Goal: Book appointment/travel/reservation

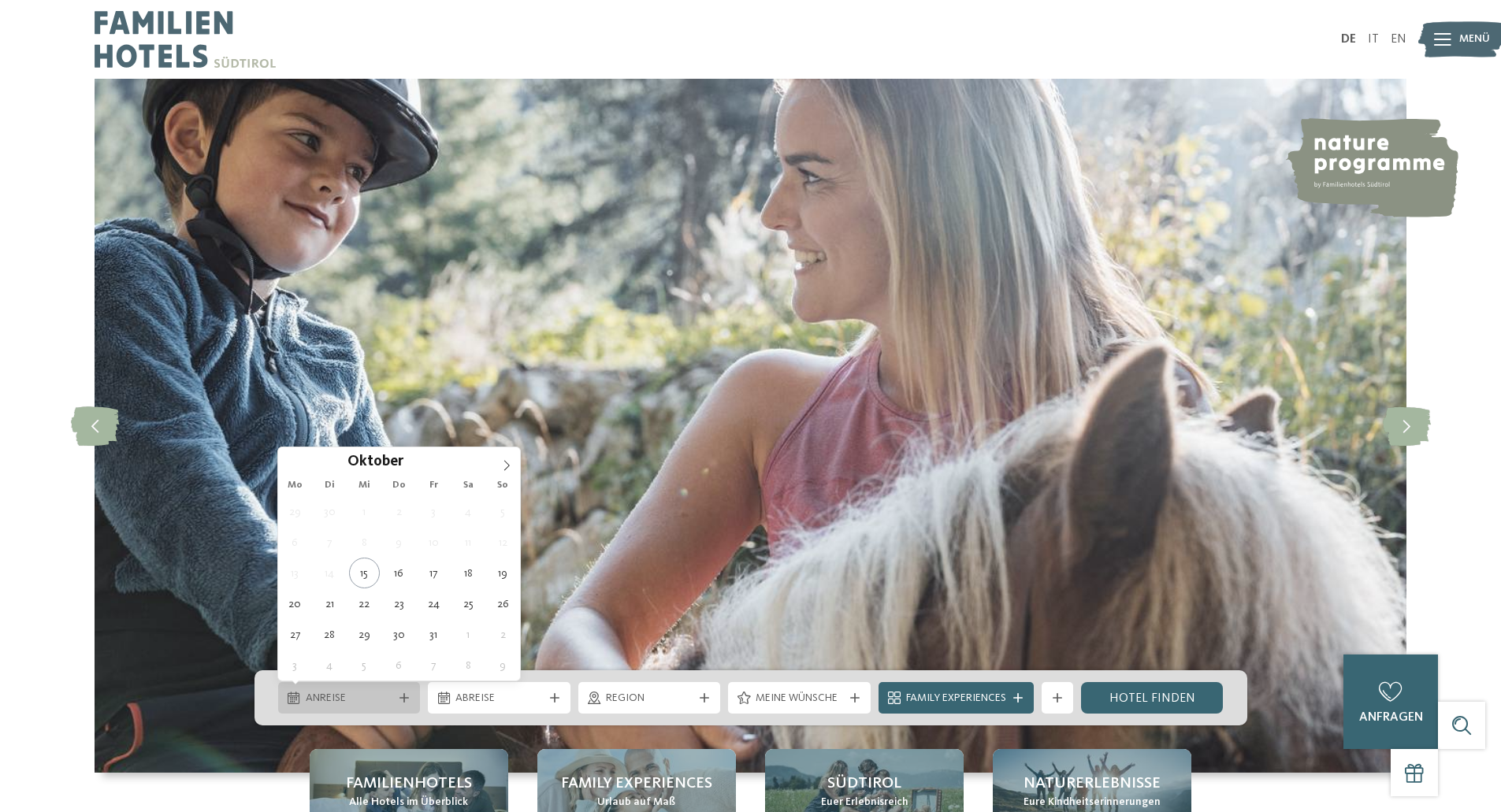
click at [359, 702] on span "Anreise" at bounding box center [350, 699] width 88 height 16
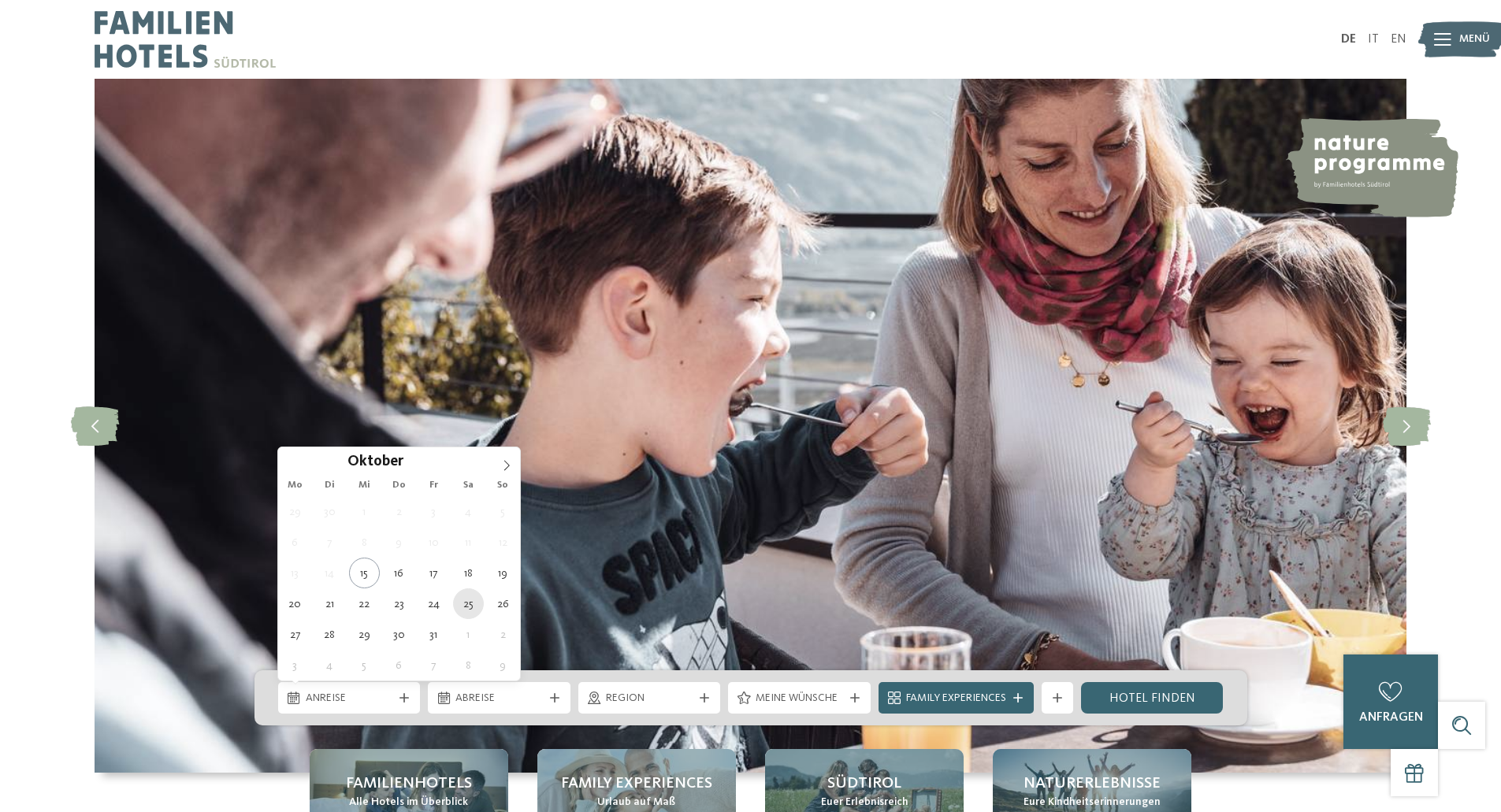
type div "25.10.2025"
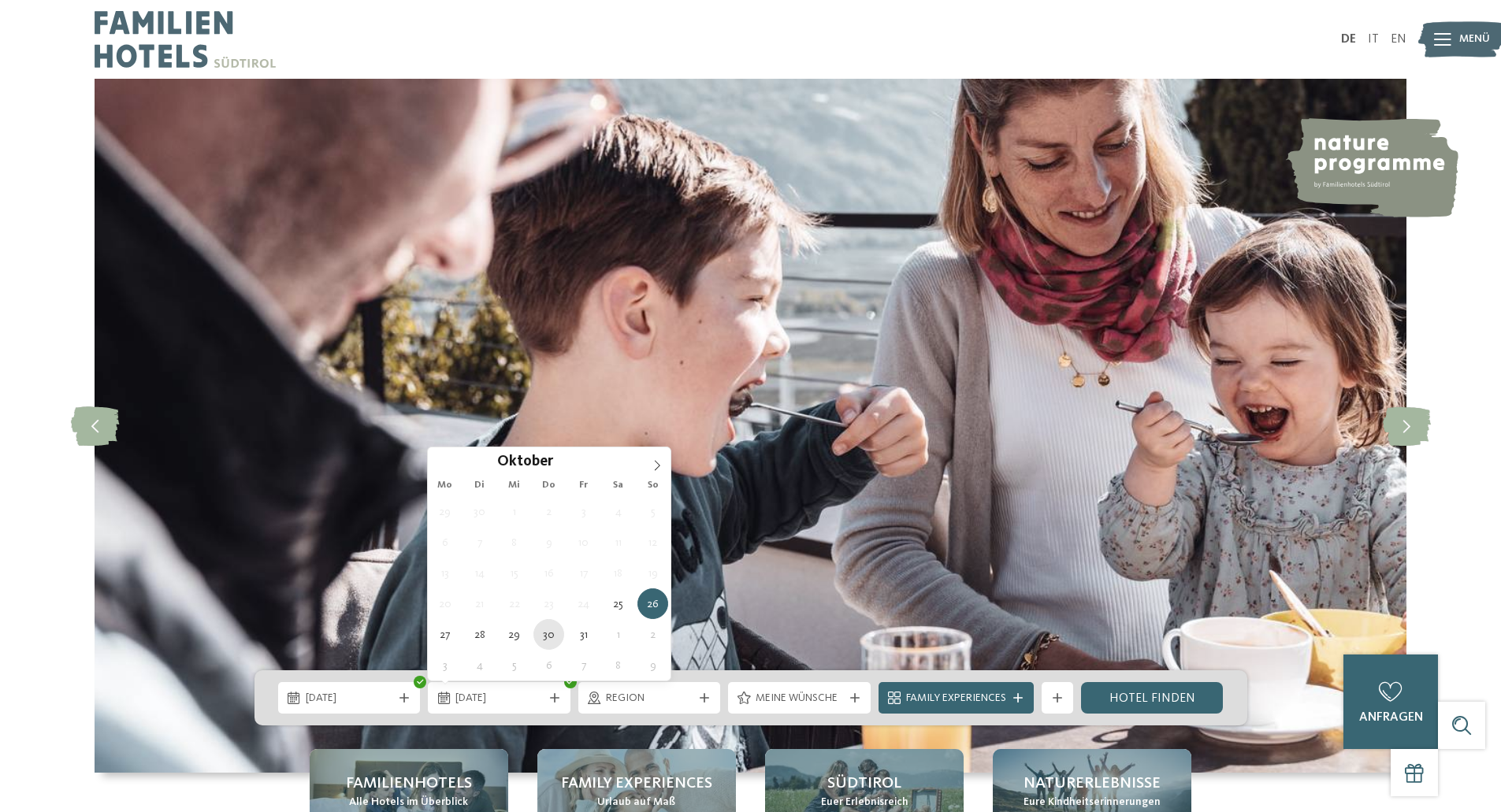
type div "30.10.2025"
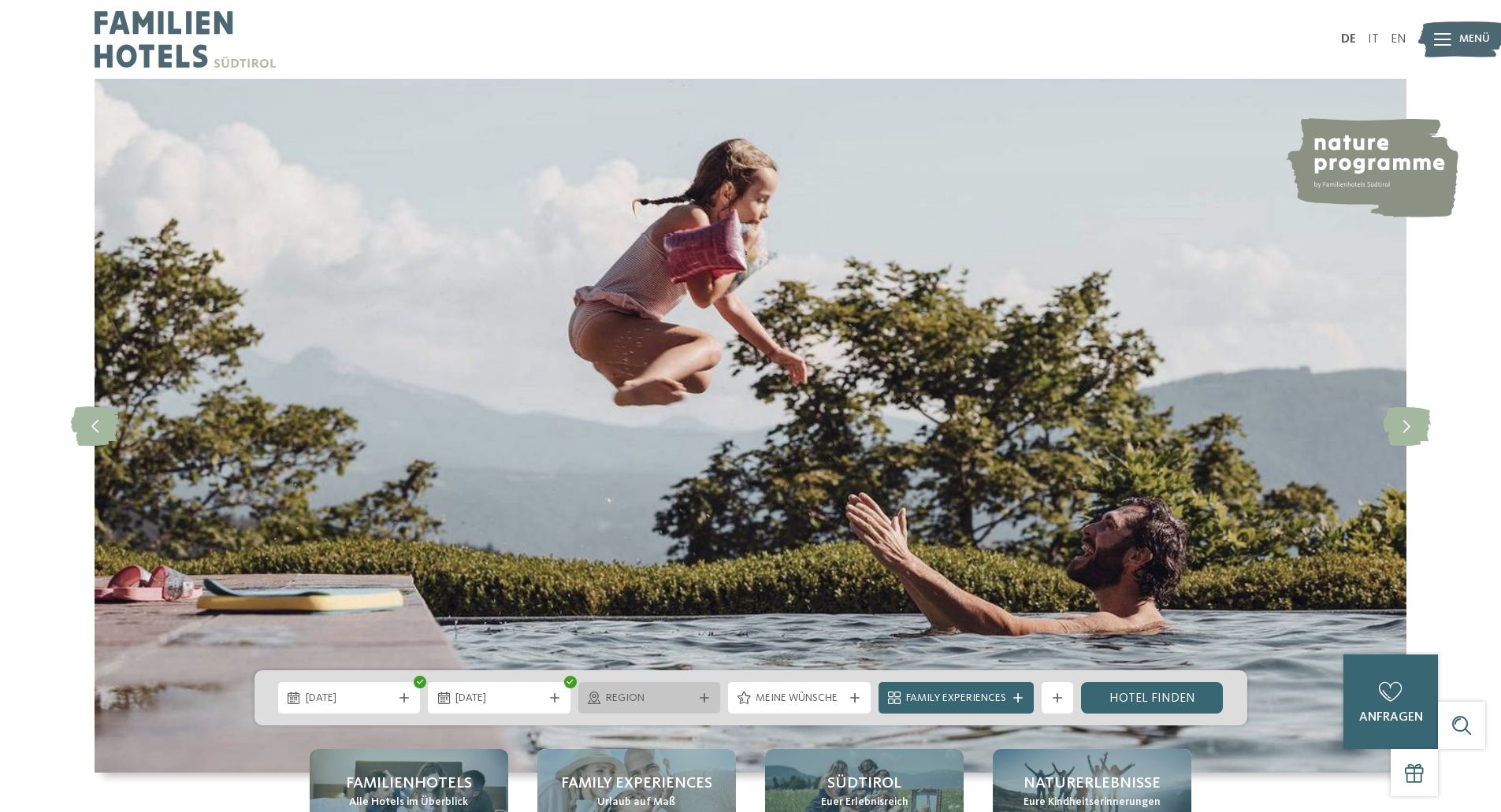
click at [700, 691] on div "Region" at bounding box center [649, 697] width 143 height 31
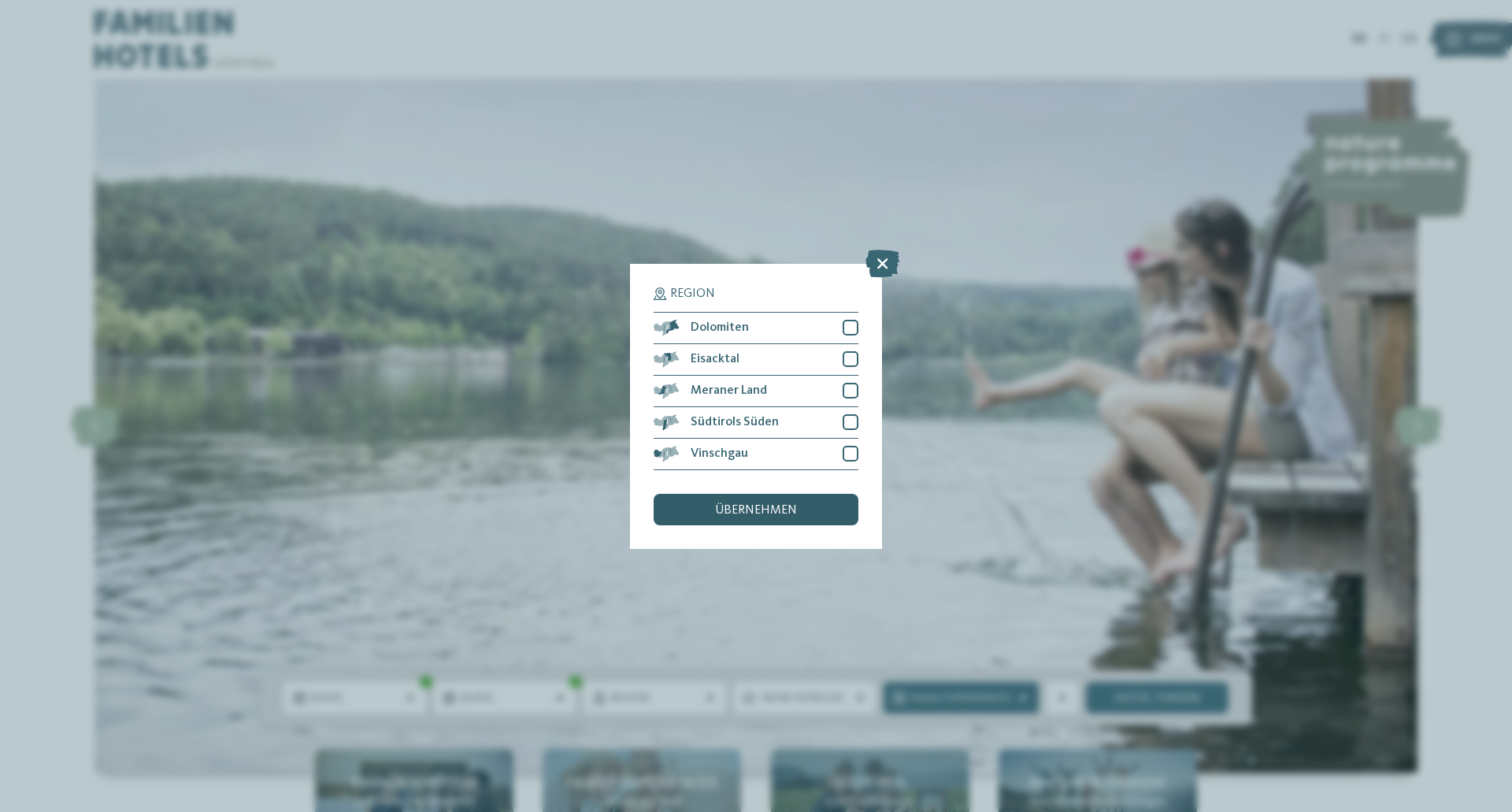
click at [772, 509] on span "übernehmen" at bounding box center [756, 510] width 82 height 12
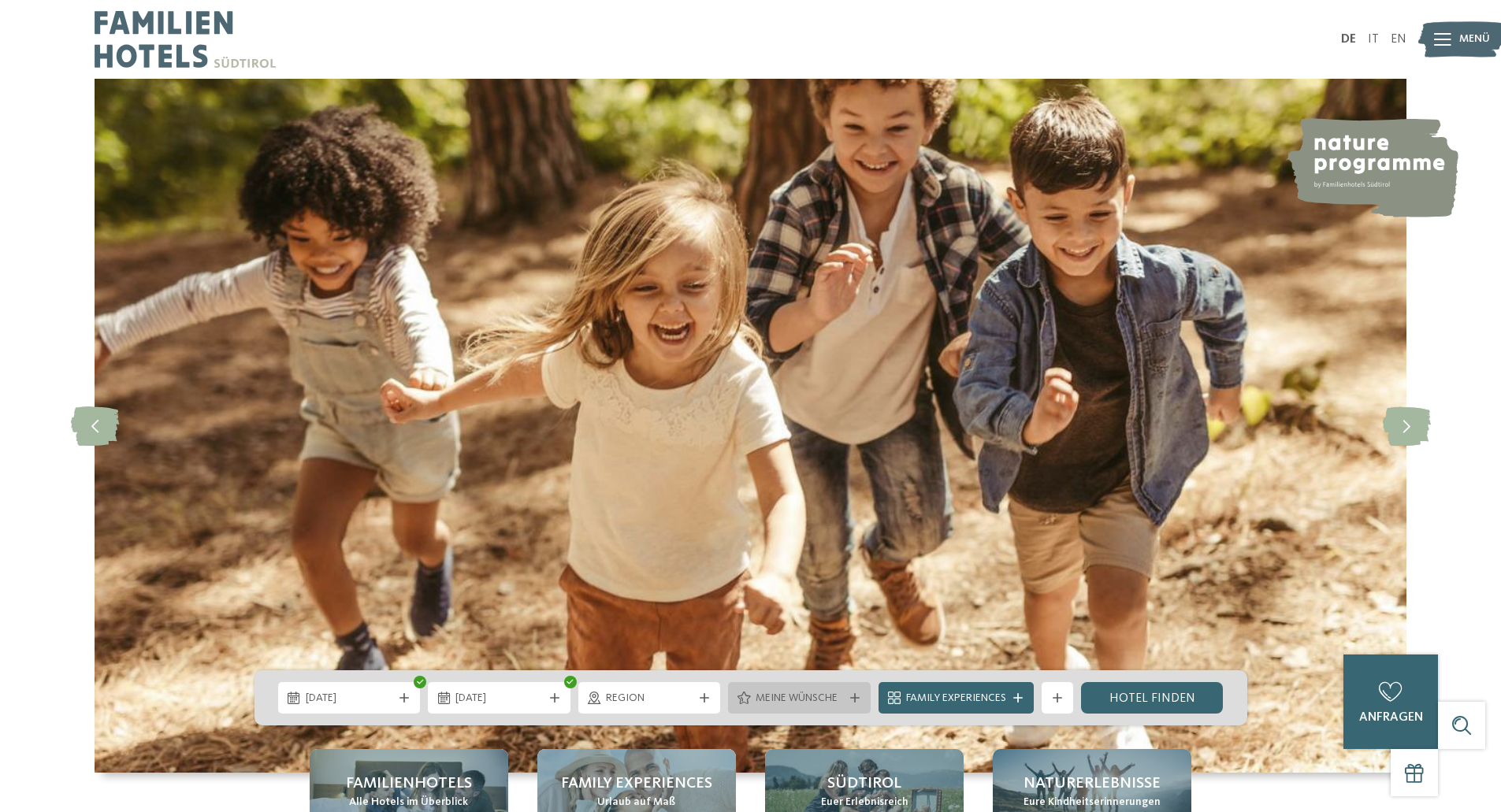
click at [794, 691] on span "Meine Wünsche" at bounding box center [799, 699] width 88 height 16
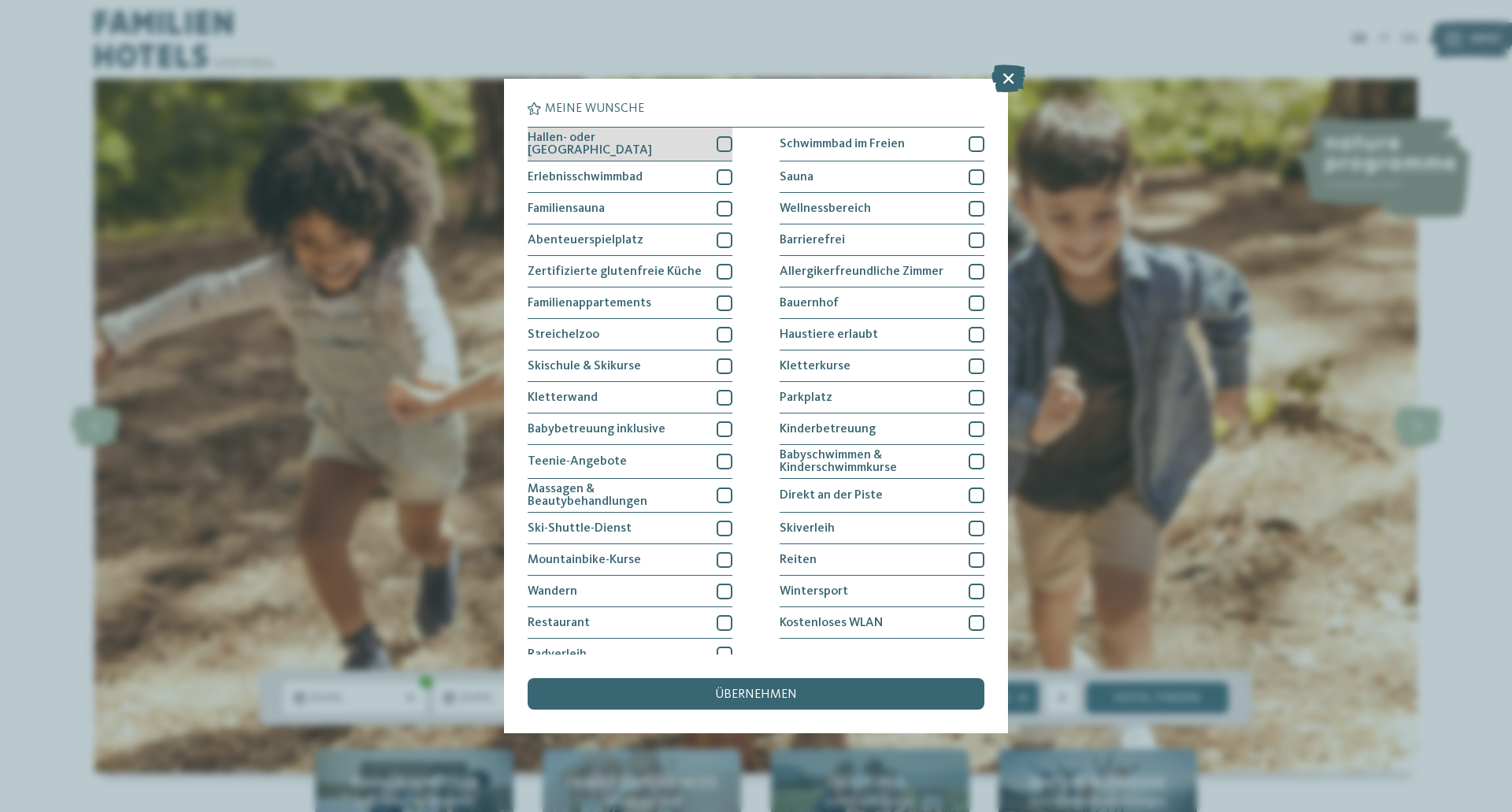
click at [719, 141] on div at bounding box center [725, 144] width 16 height 16
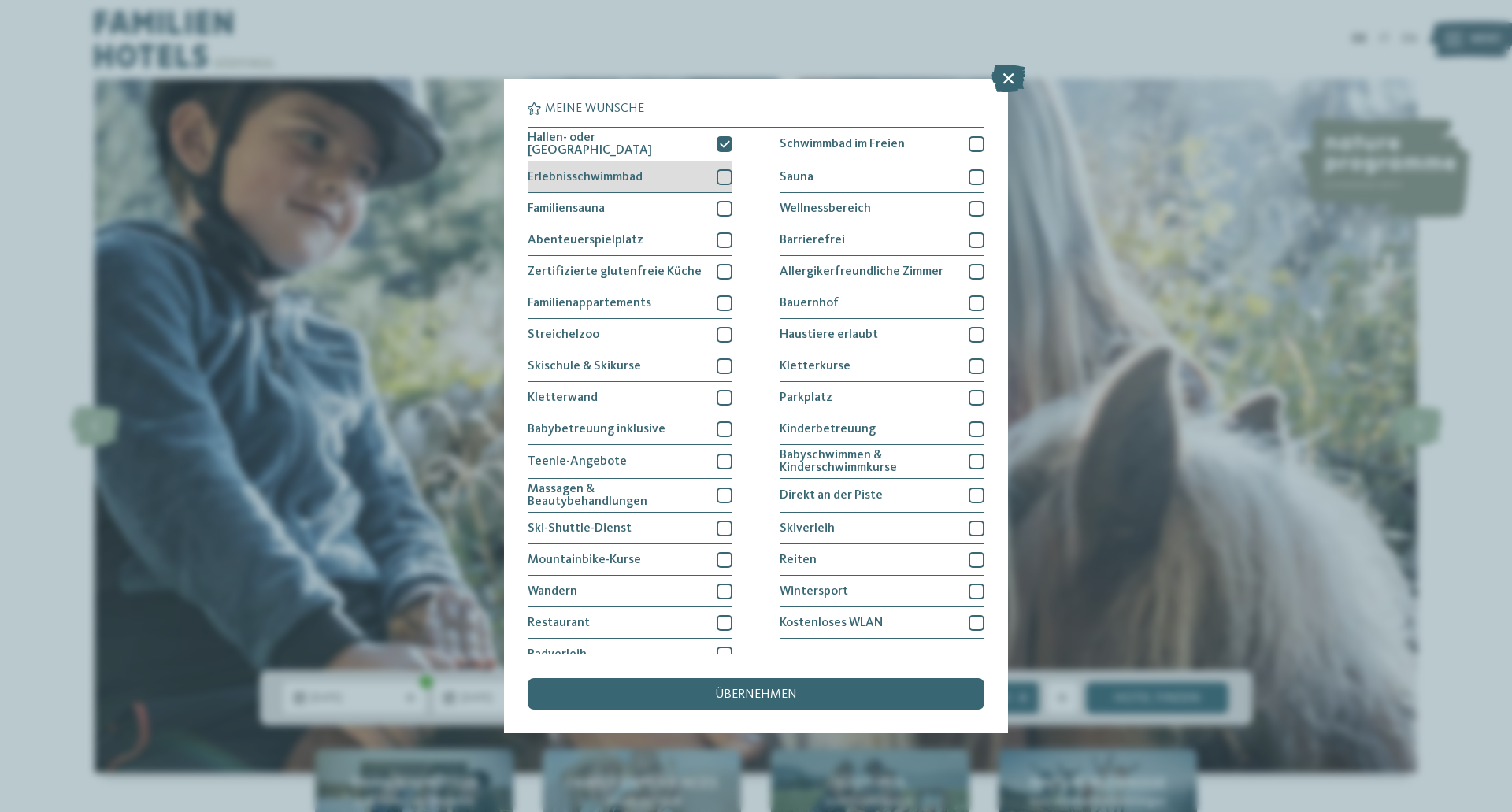
click at [723, 173] on div at bounding box center [725, 177] width 16 height 16
click at [723, 203] on div at bounding box center [725, 209] width 16 height 16
click at [723, 204] on icon at bounding box center [725, 209] width 10 height 10
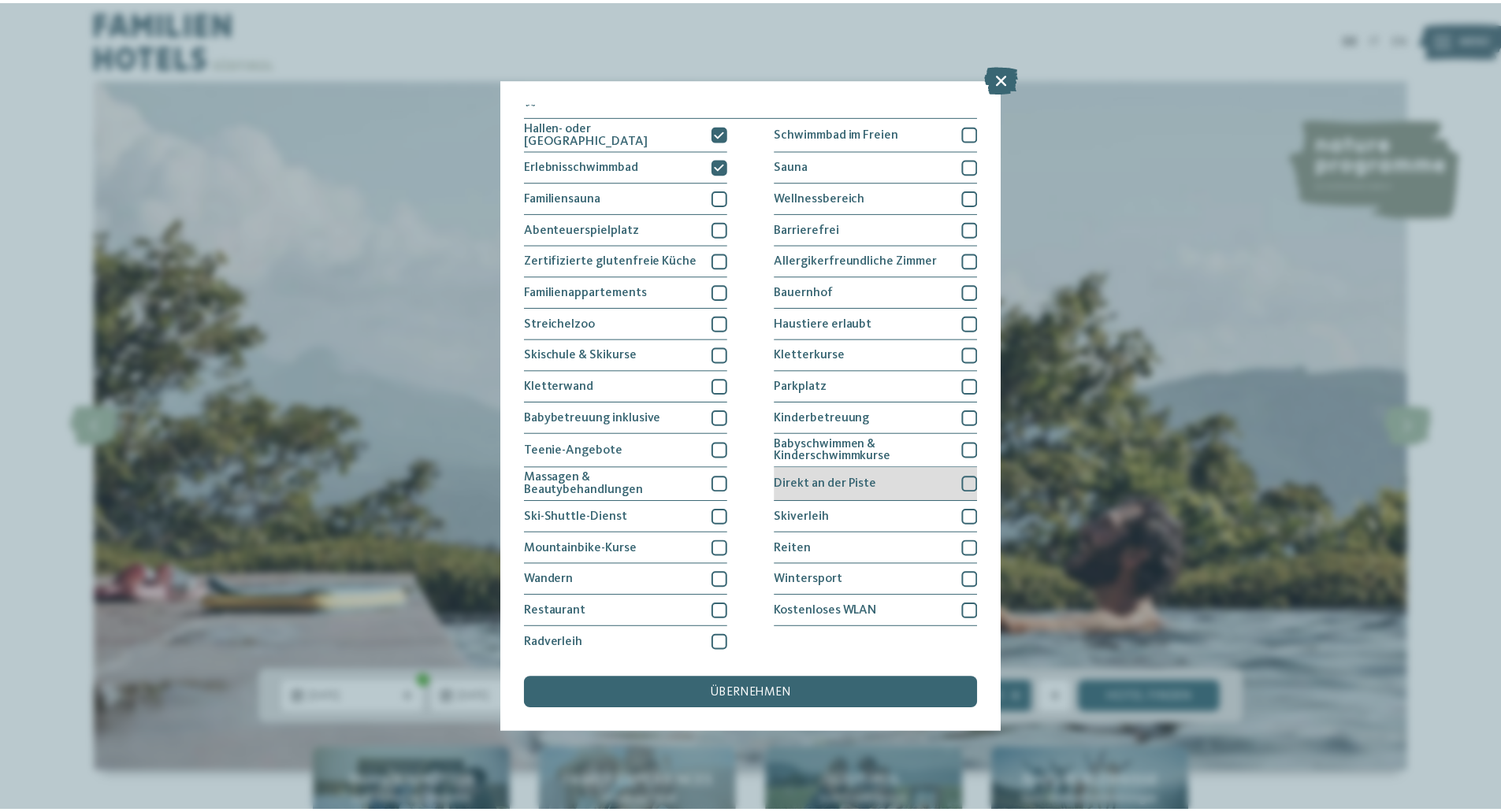
scroll to position [13, 0]
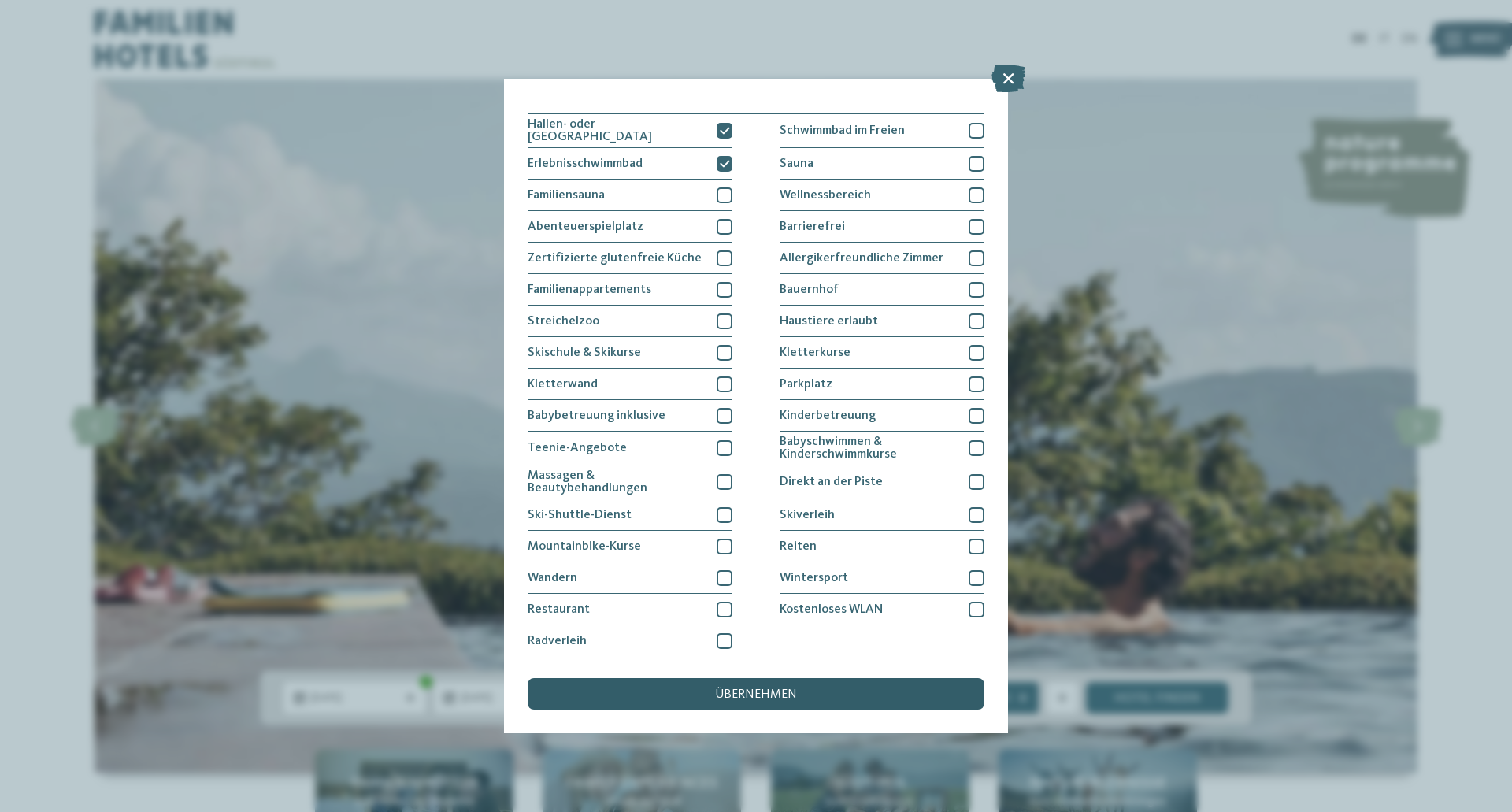
click at [759, 691] on span "übernehmen" at bounding box center [756, 694] width 82 height 12
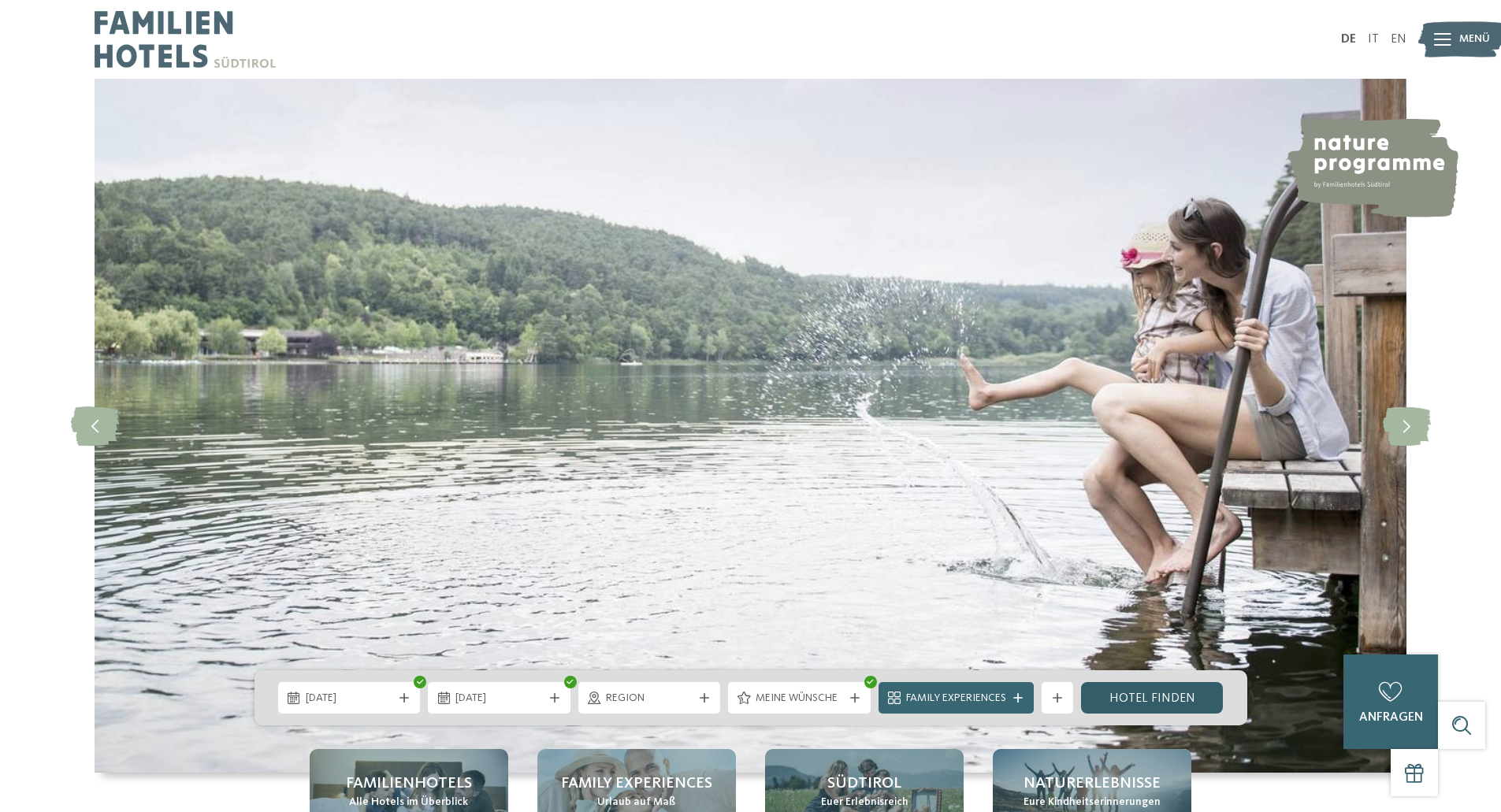
drag, startPoint x: 1162, startPoint y: 700, endPoint x: 1140, endPoint y: 690, distance: 24.2
click at [1162, 700] on link "Hotel finden" at bounding box center [1152, 697] width 143 height 31
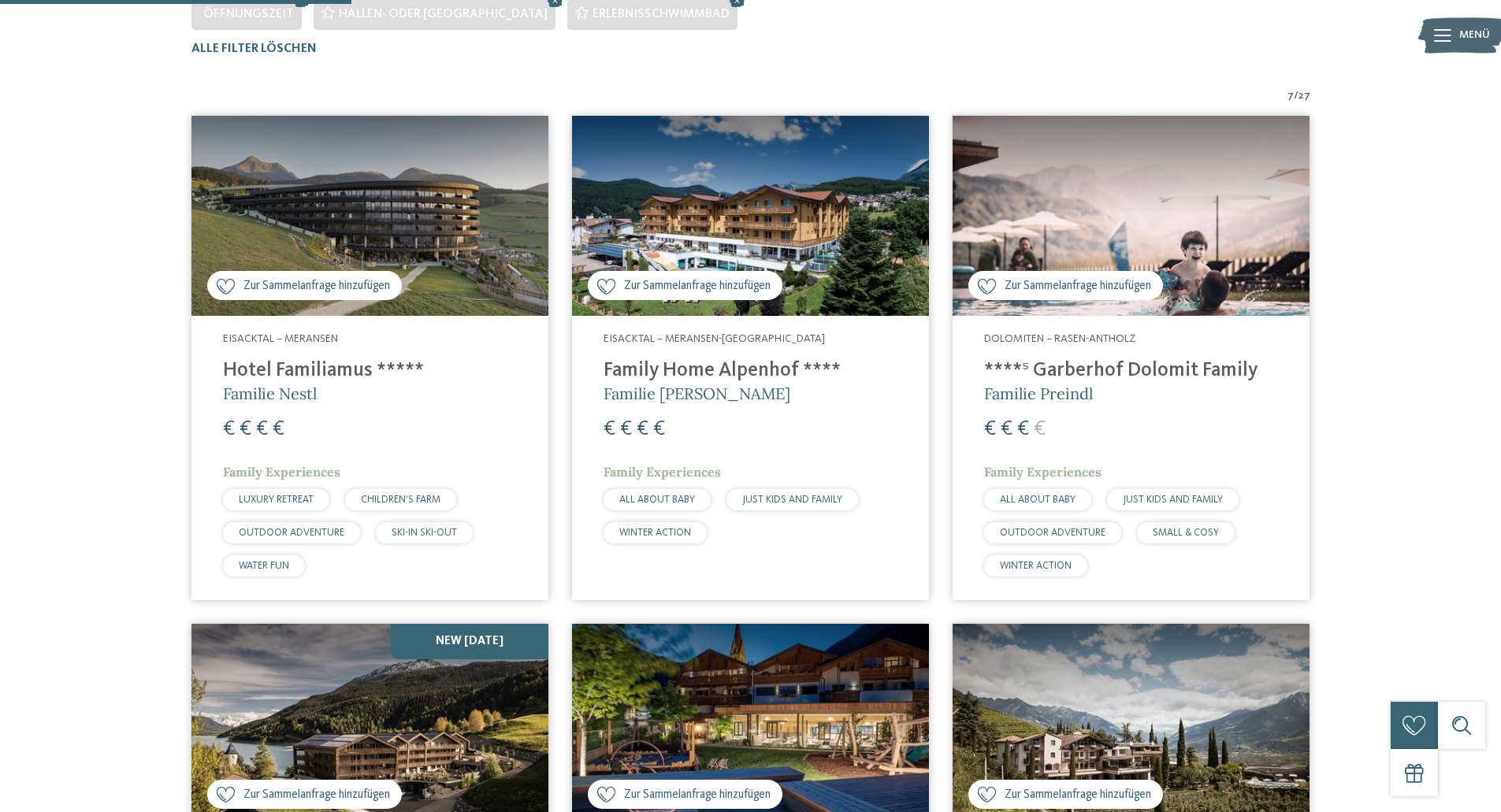
scroll to position [517, 0]
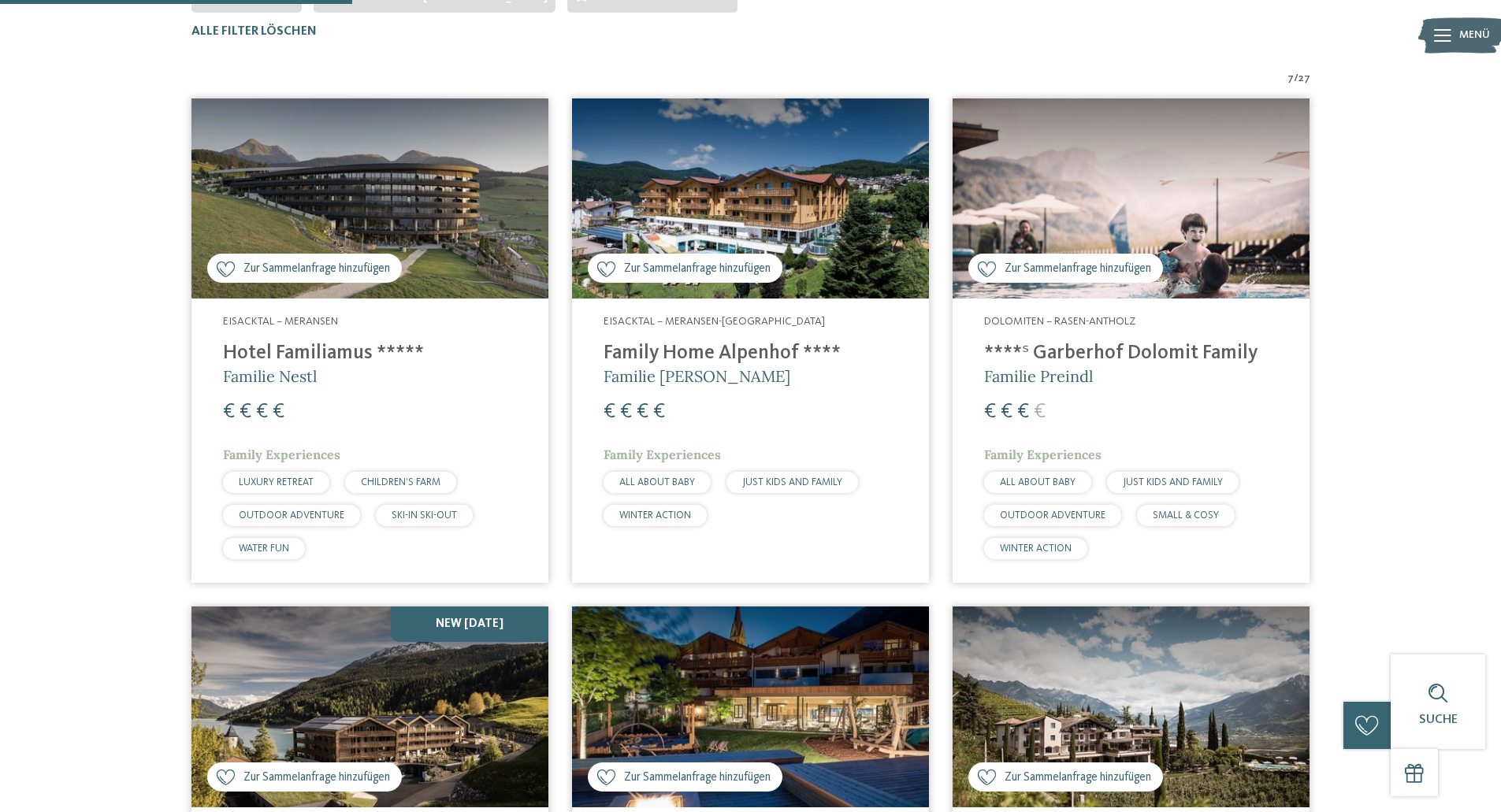
click at [340, 155] on img at bounding box center [370, 198] width 357 height 201
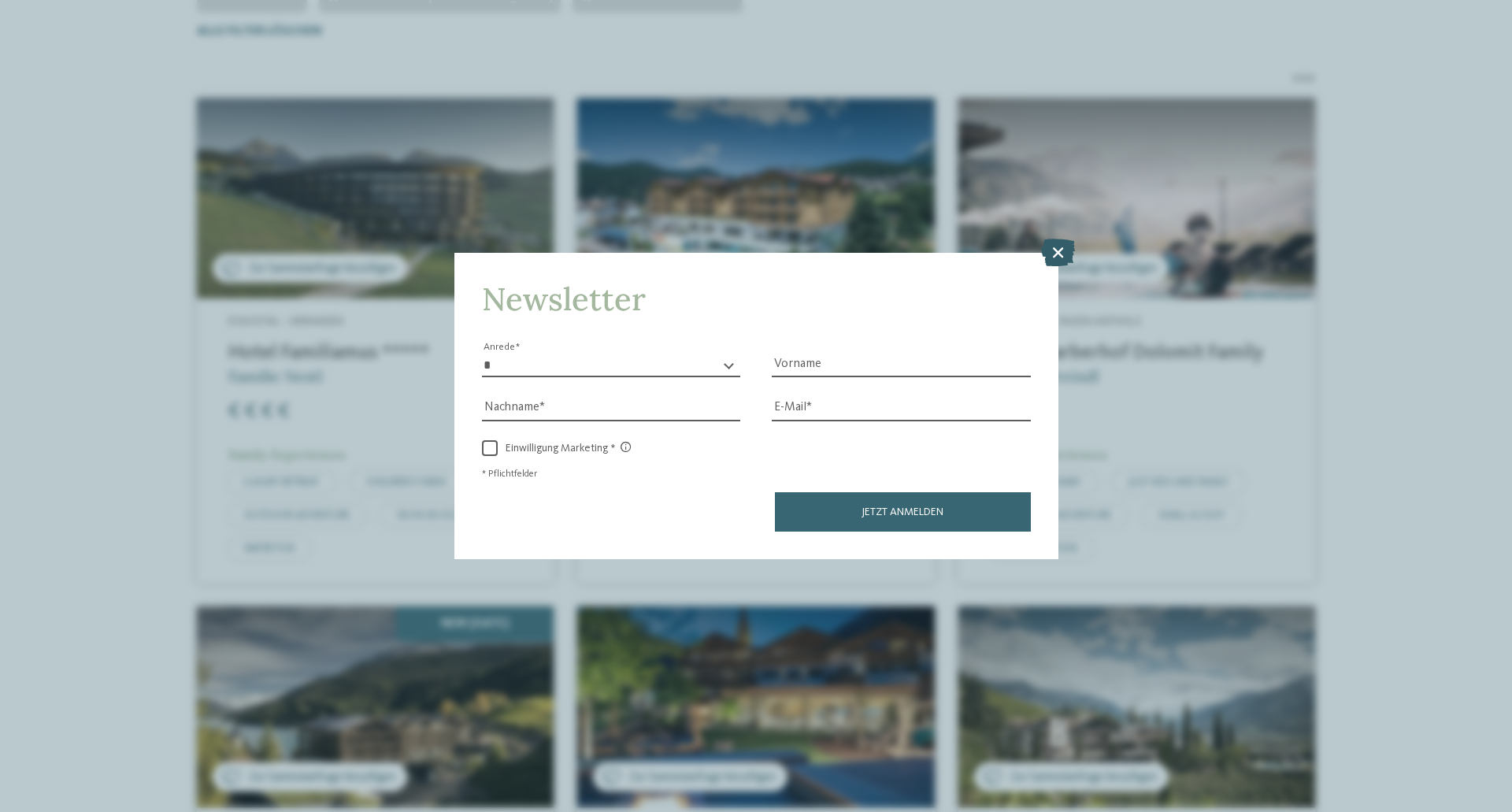
click at [1052, 253] on icon at bounding box center [1058, 252] width 34 height 28
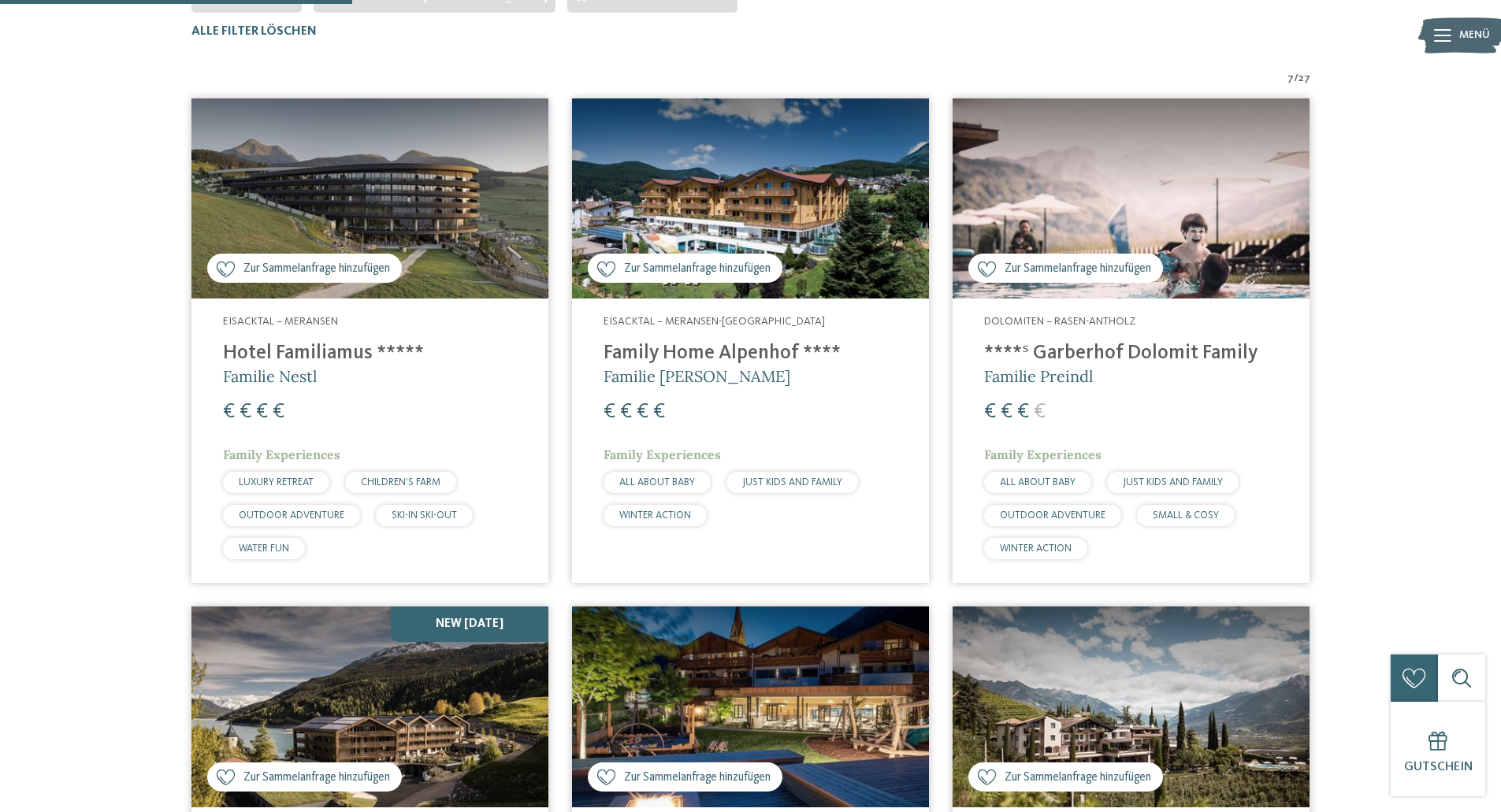
click at [754, 213] on img at bounding box center [750, 198] width 357 height 201
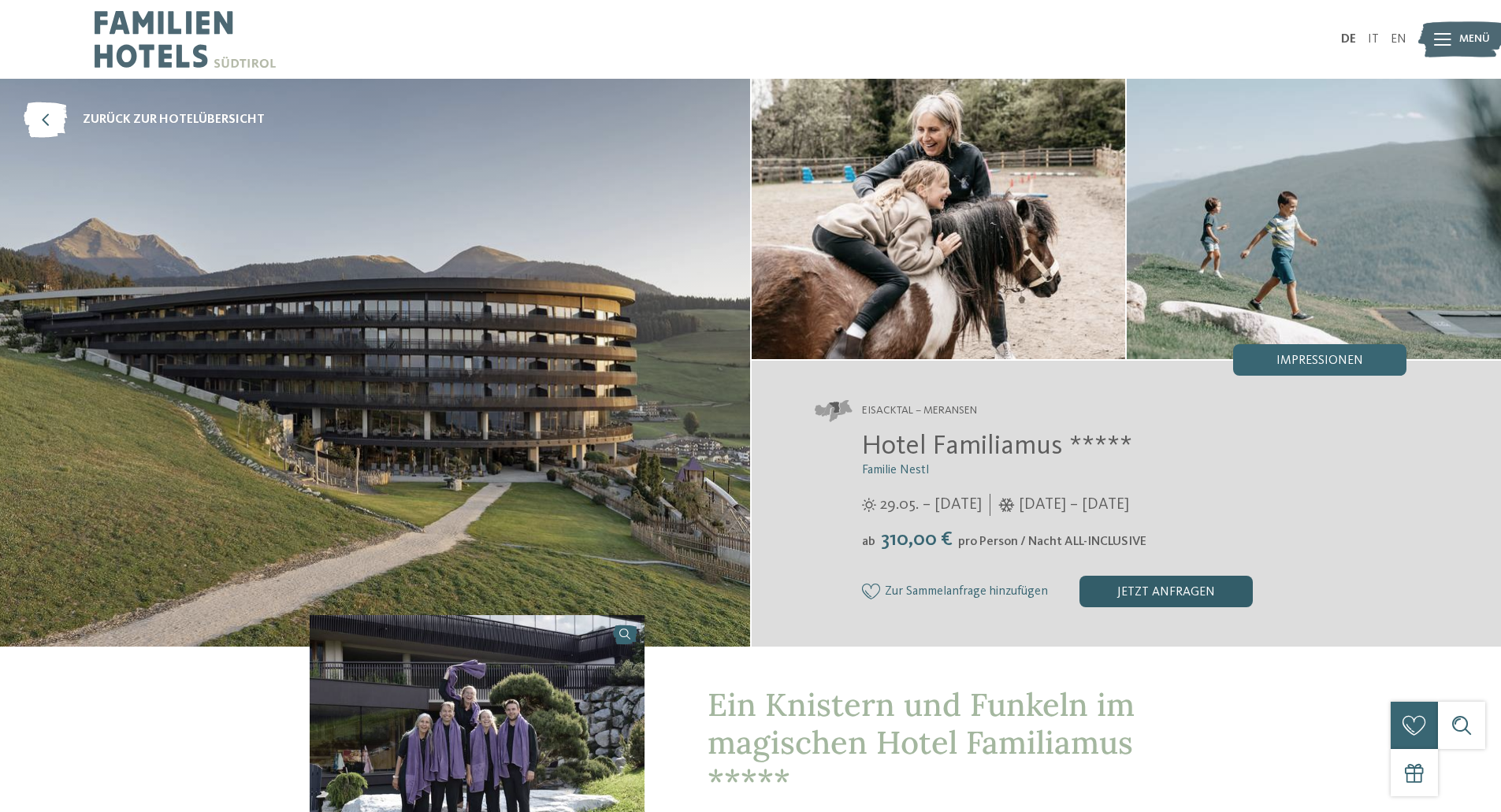
click at [1134, 598] on div "jetzt anfragen" at bounding box center [1166, 591] width 174 height 31
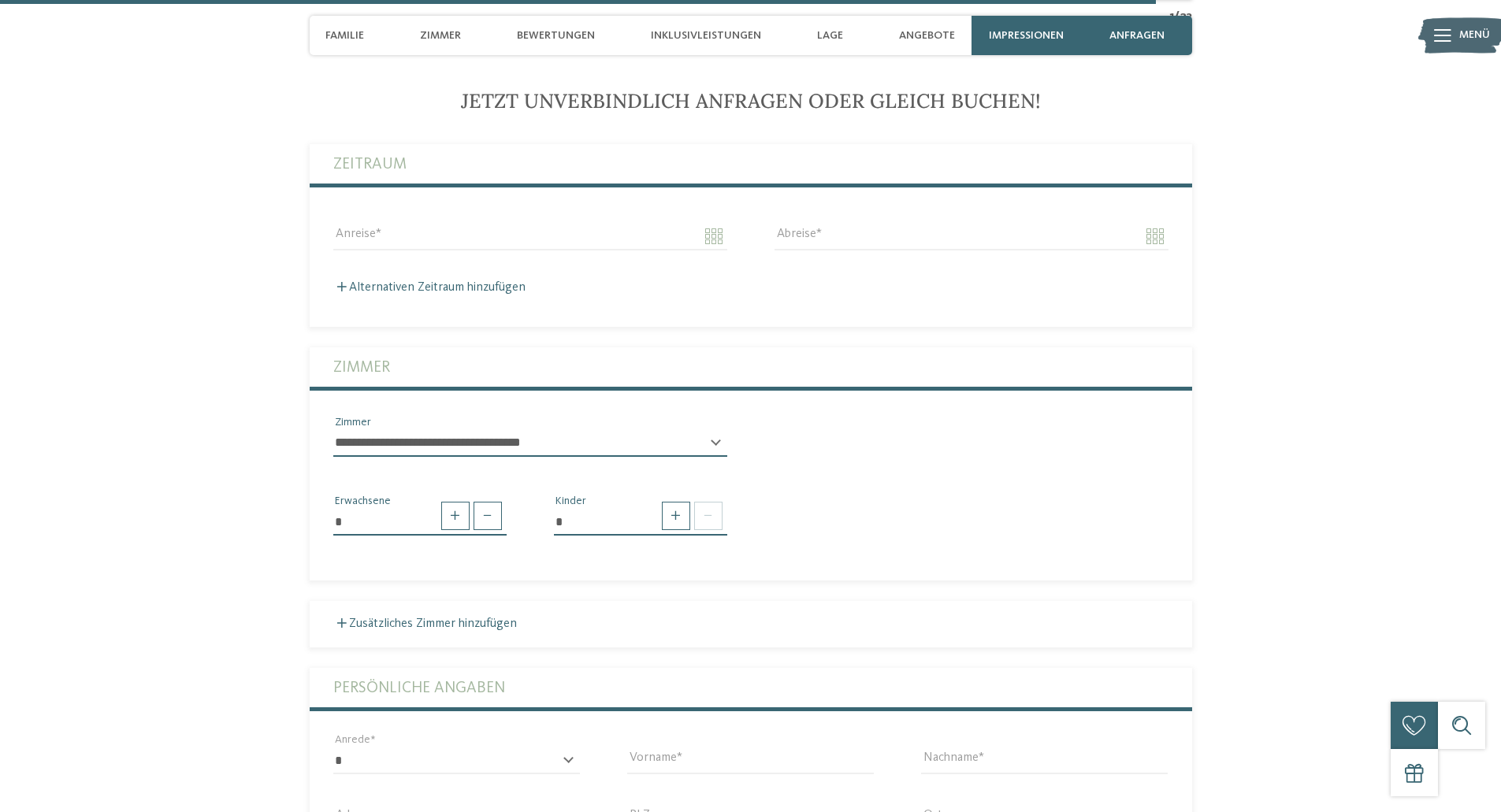
scroll to position [4312, 0]
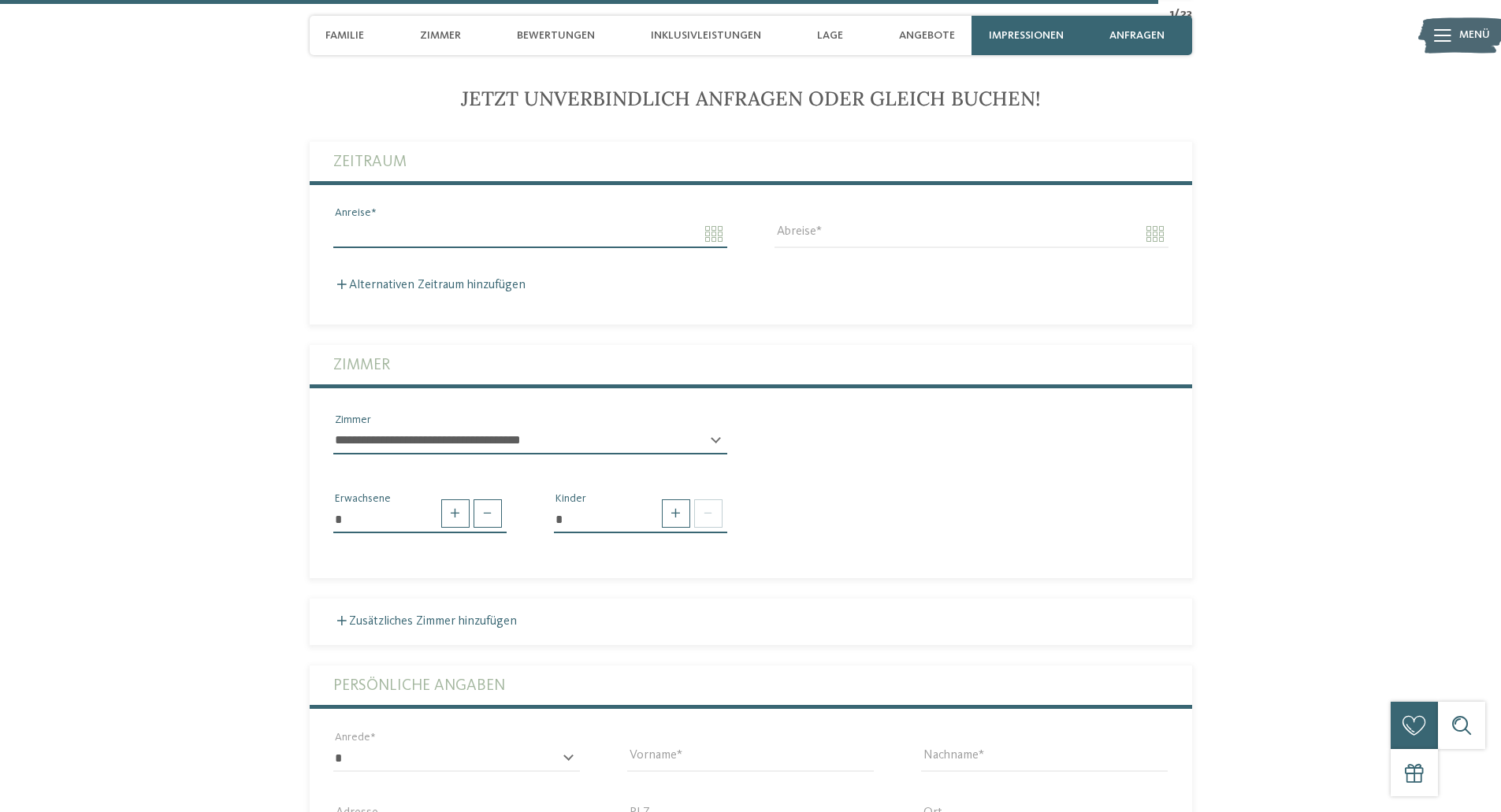
click at [401, 236] on input "Anreise" at bounding box center [529, 233] width 394 height 27
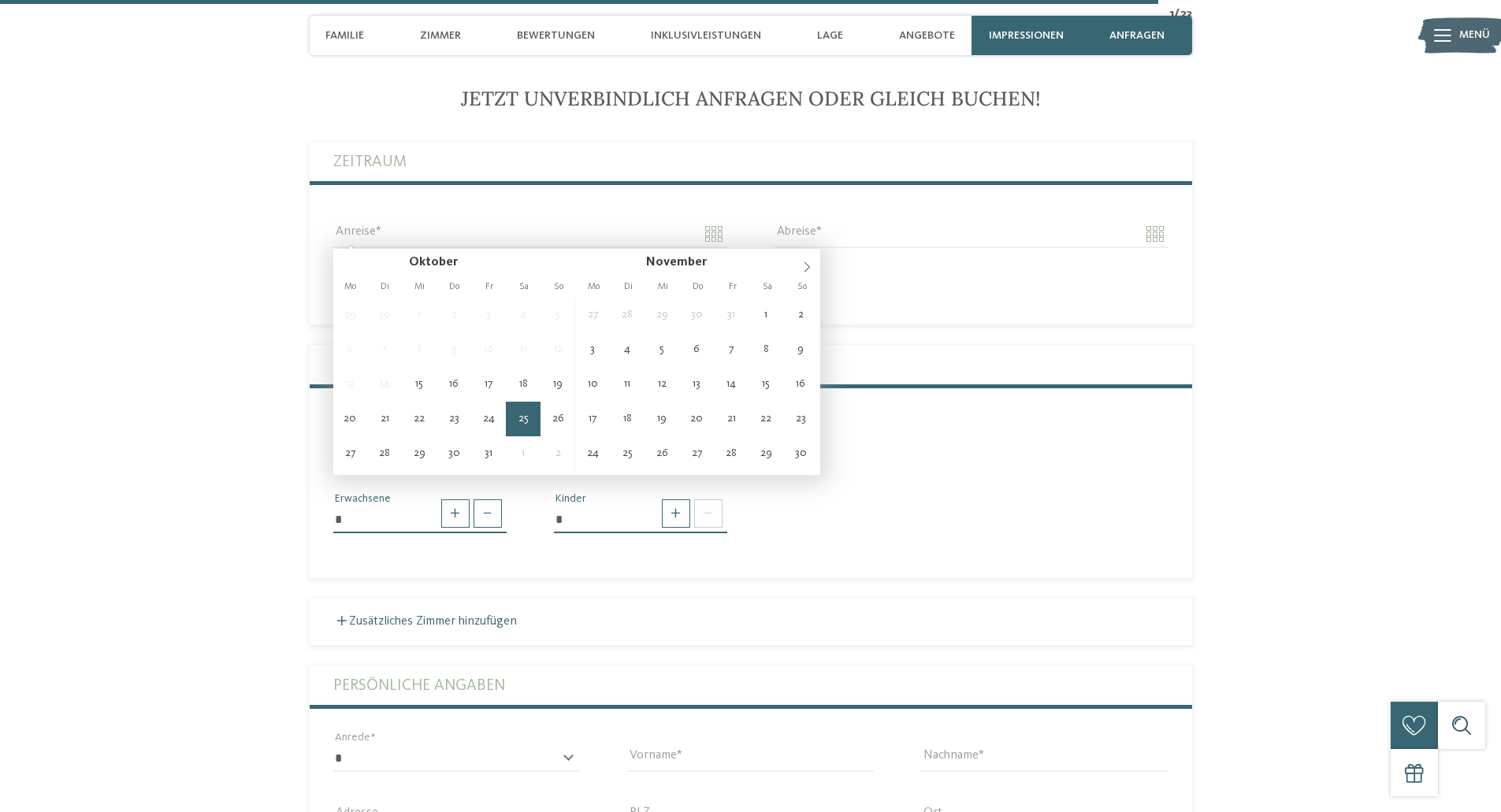
type input "**********"
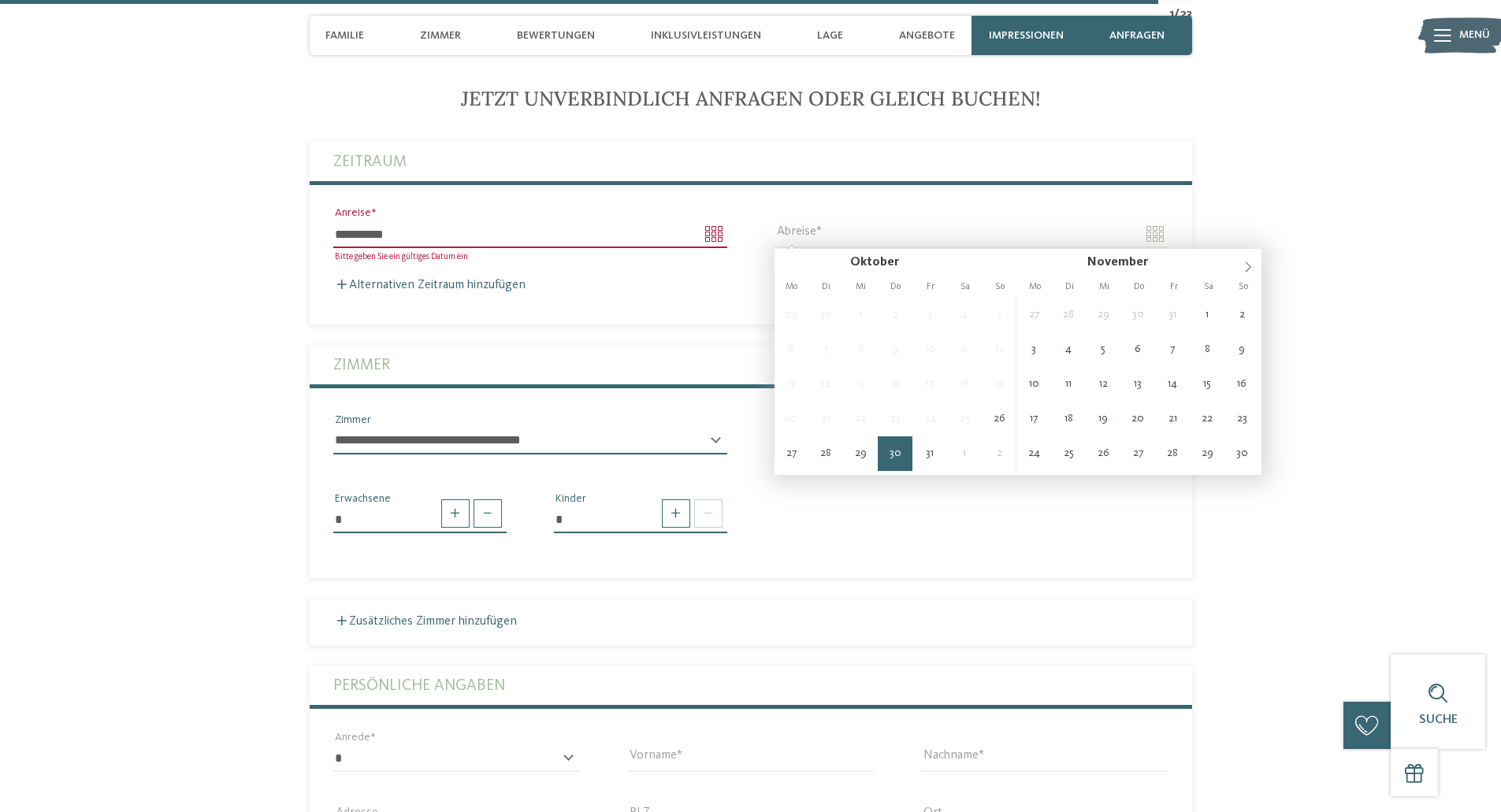
type input "**********"
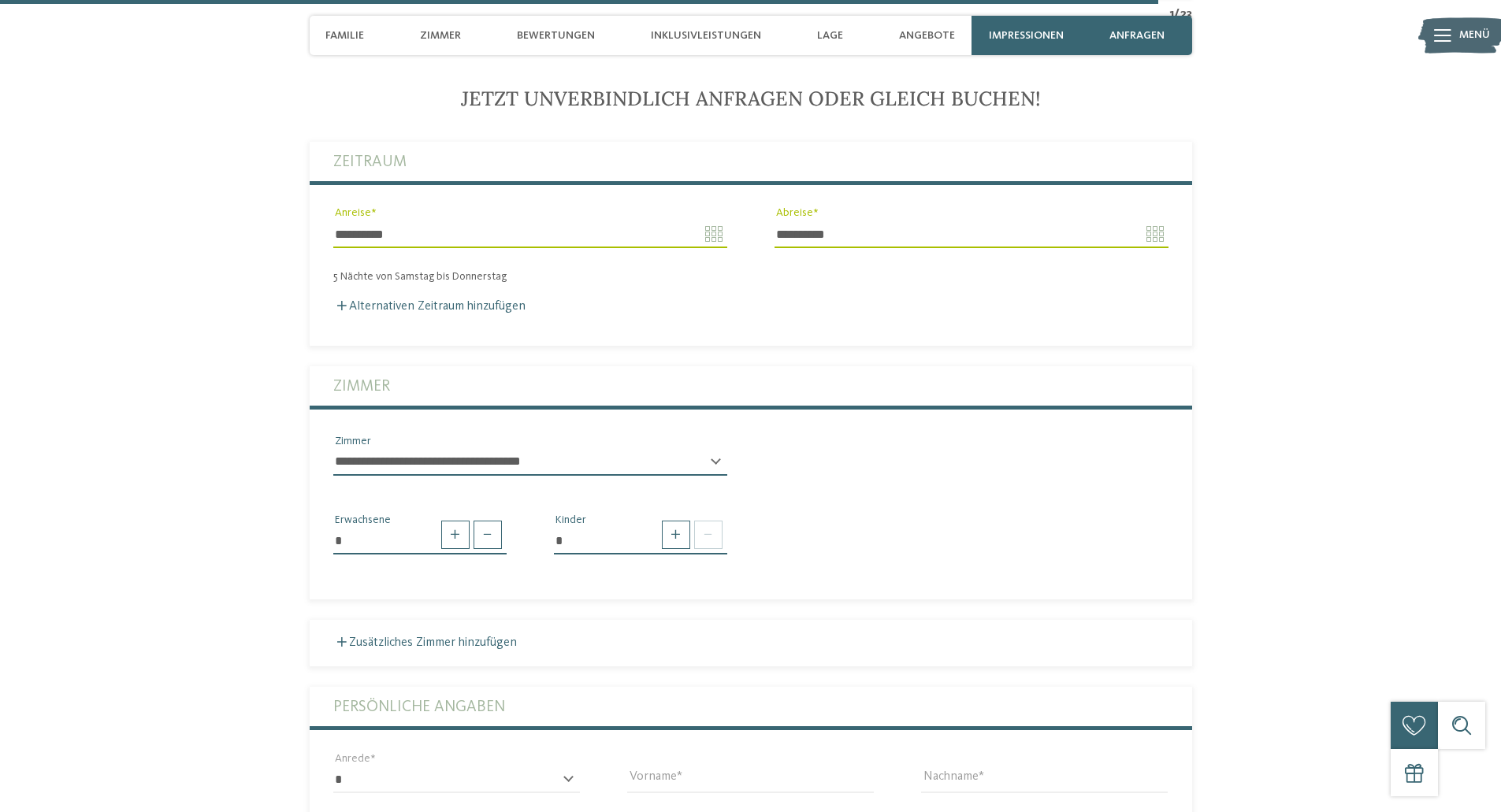
click at [513, 461] on select "**********" at bounding box center [529, 462] width 394 height 27
click at [706, 537] on span at bounding box center [709, 535] width 29 height 29
click at [681, 538] on span at bounding box center [676, 535] width 29 height 29
type input "*"
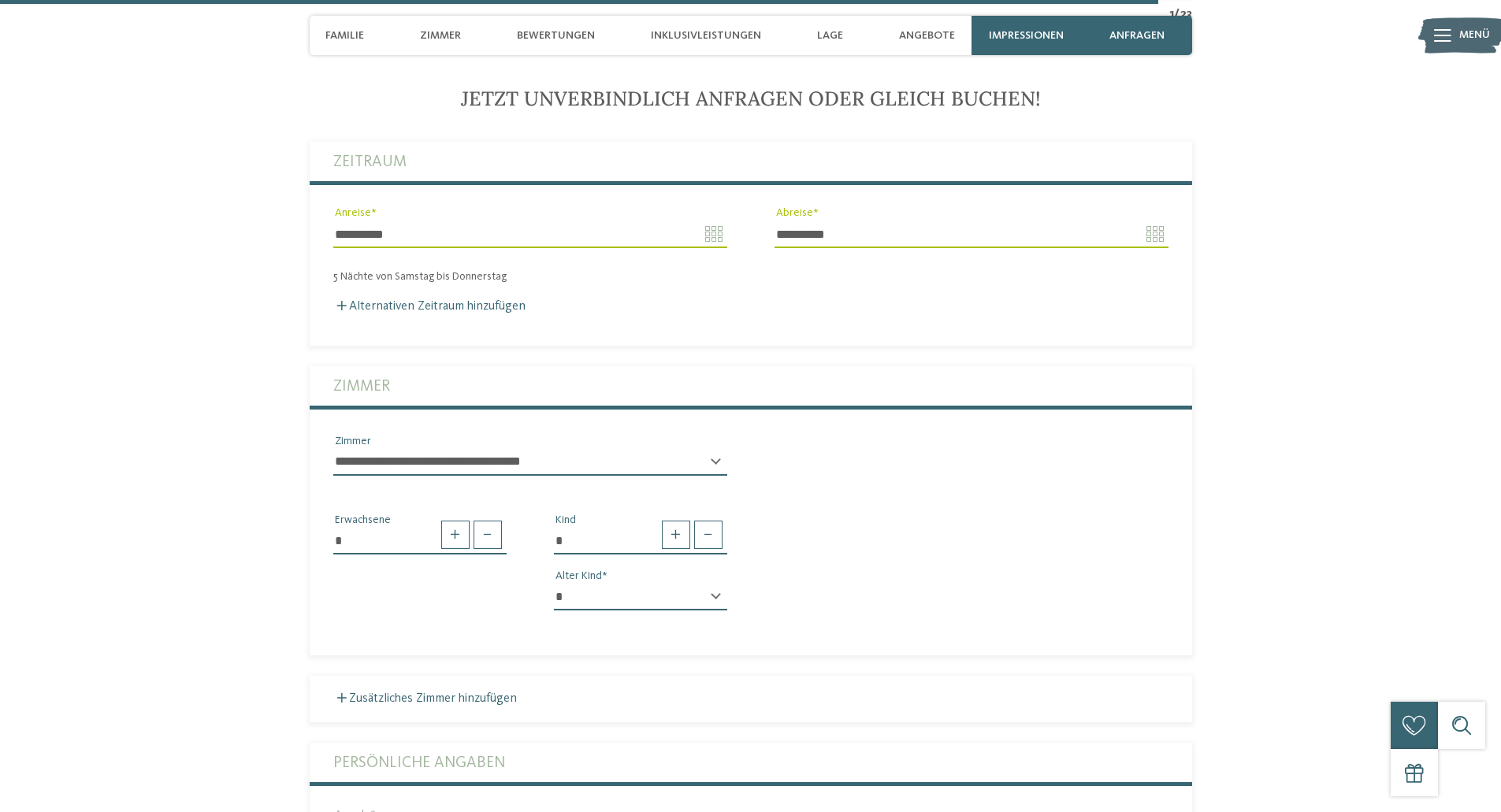
click at [634, 597] on select "* * * * * * * * * * * ** ** ** ** ** ** ** **" at bounding box center [641, 597] width 174 height 27
select select "*"
click at [554, 583] on select "* * * * * * * * * * * ** ** ** ** ** ** ** **" at bounding box center [641, 597] width 174 height 27
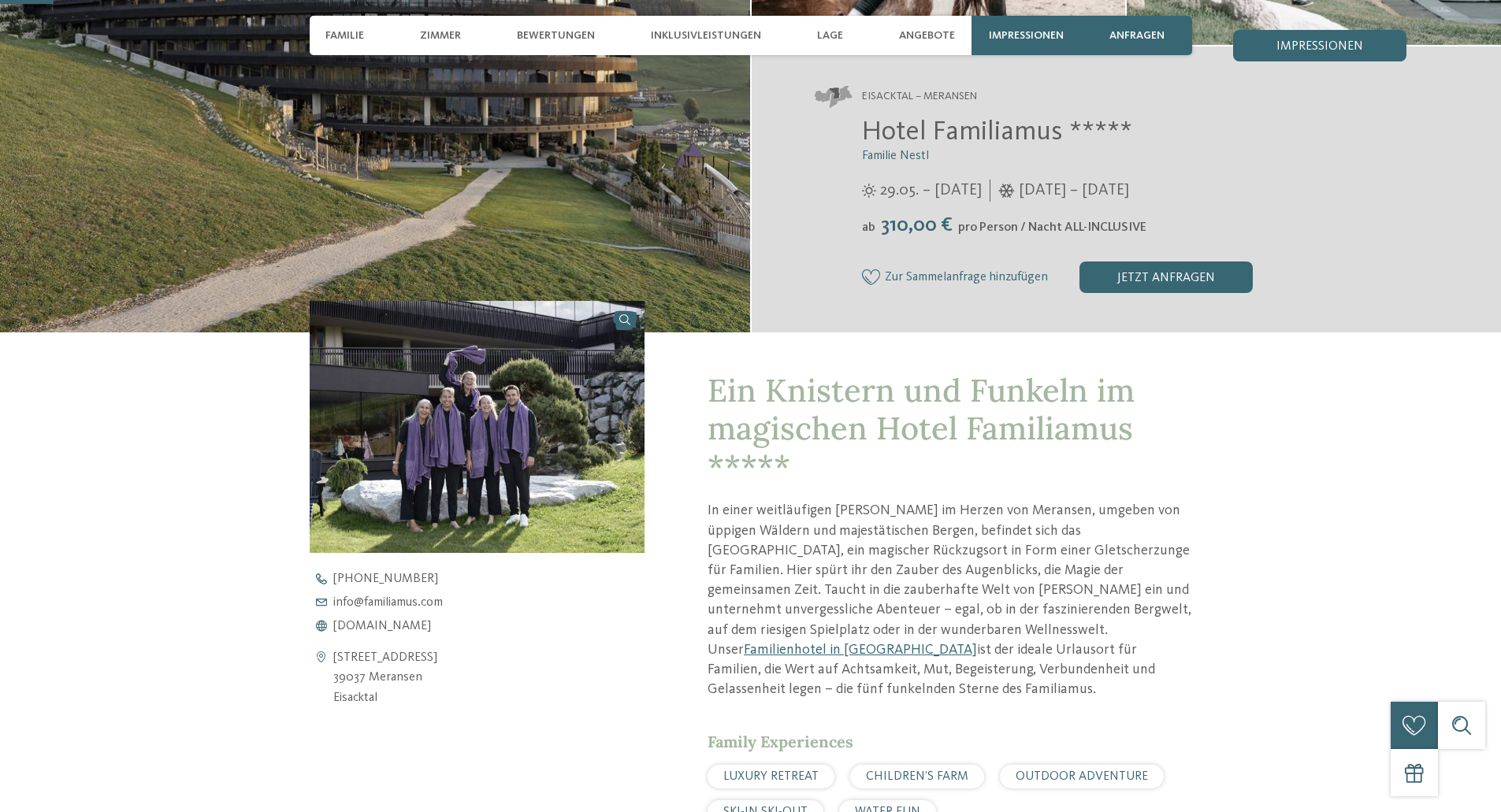
scroll to position [315, 0]
click at [1162, 265] on div "jetzt anfragen" at bounding box center [1166, 275] width 174 height 31
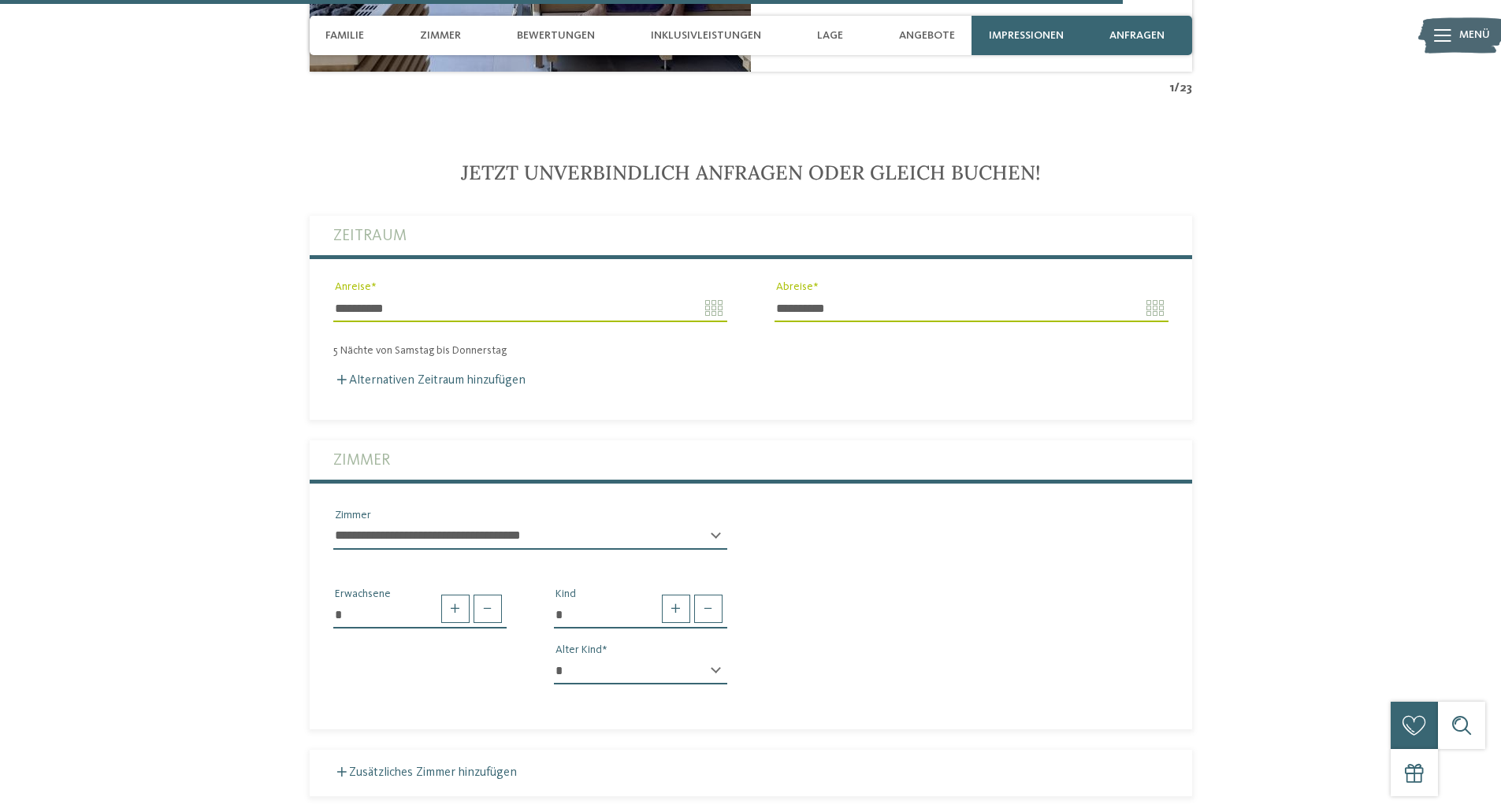
scroll to position [4154, 0]
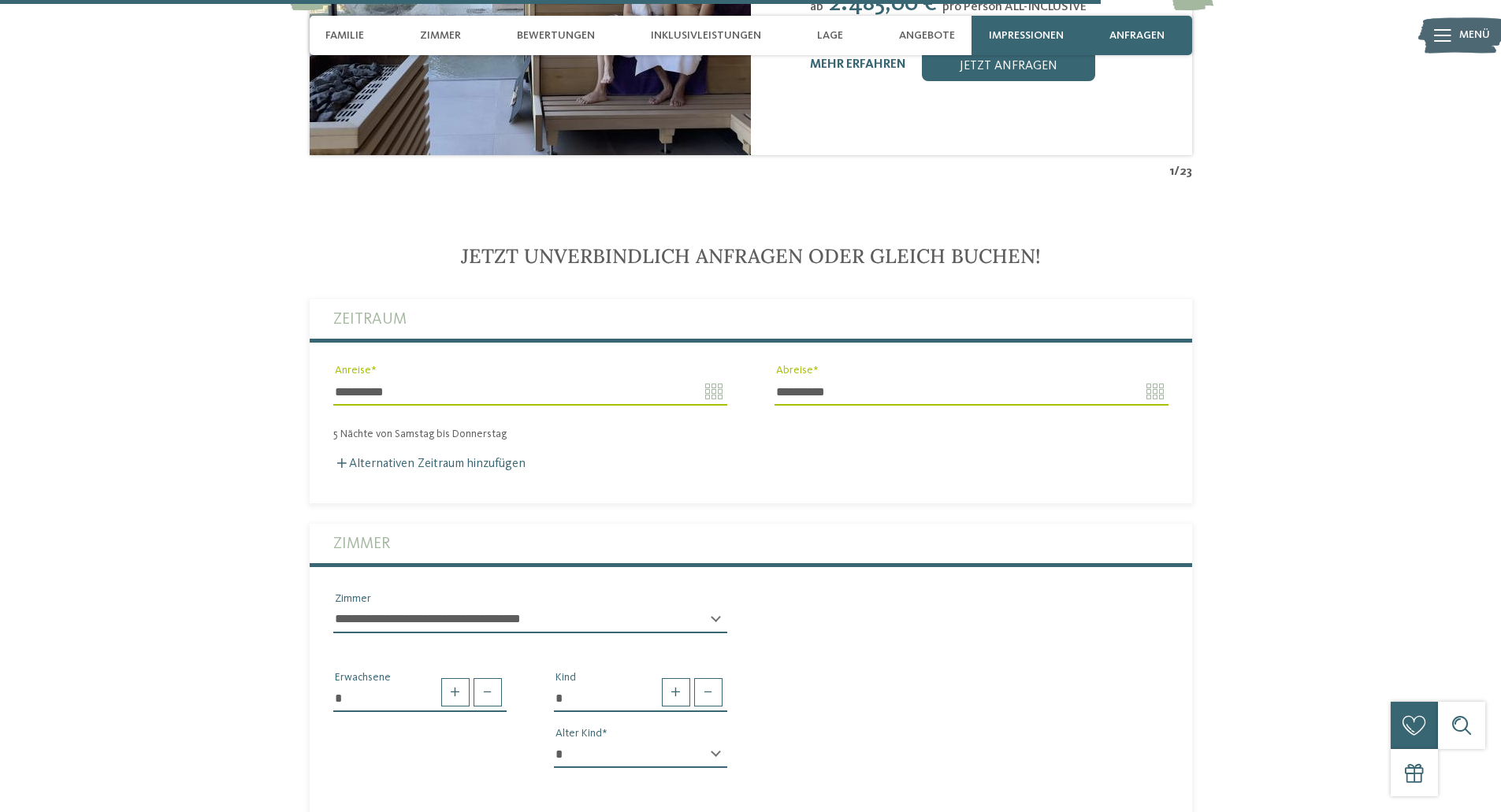
click at [932, 254] on span "Jetzt unverbindlich anfragen oder gleich buchen!" at bounding box center [750, 255] width 580 height 25
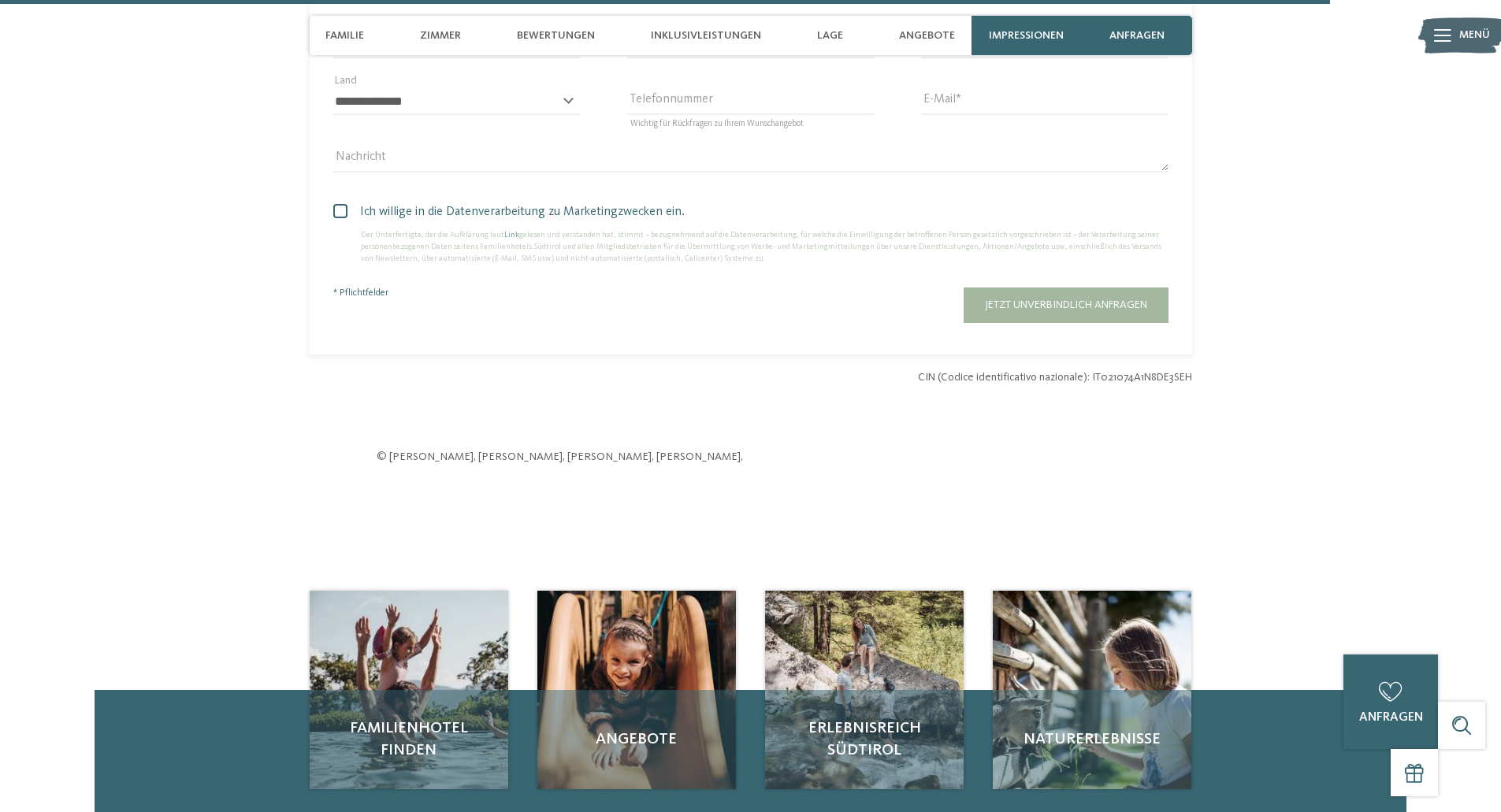
scroll to position [5414, 0]
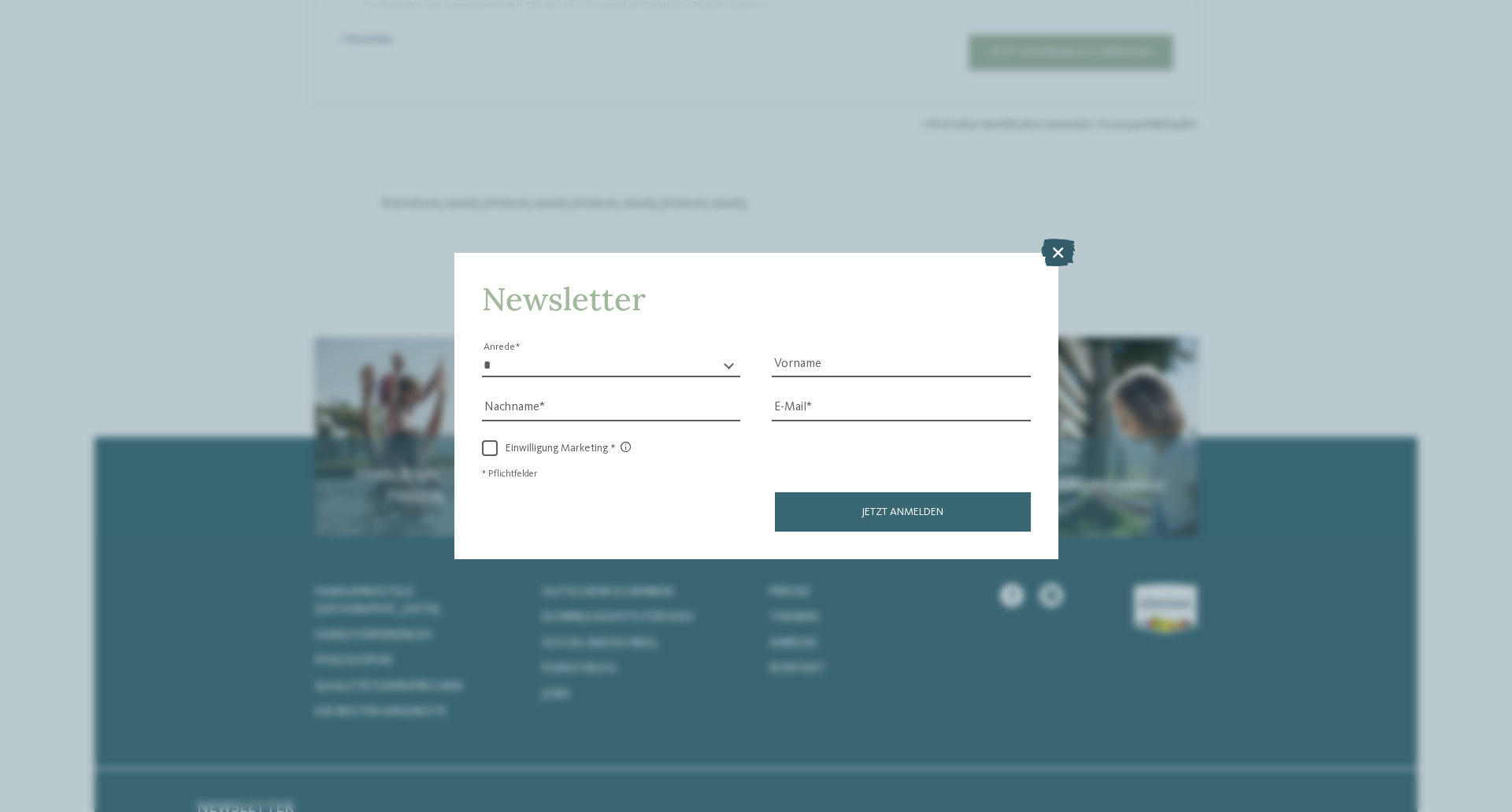
click at [1050, 249] on icon at bounding box center [1058, 252] width 34 height 28
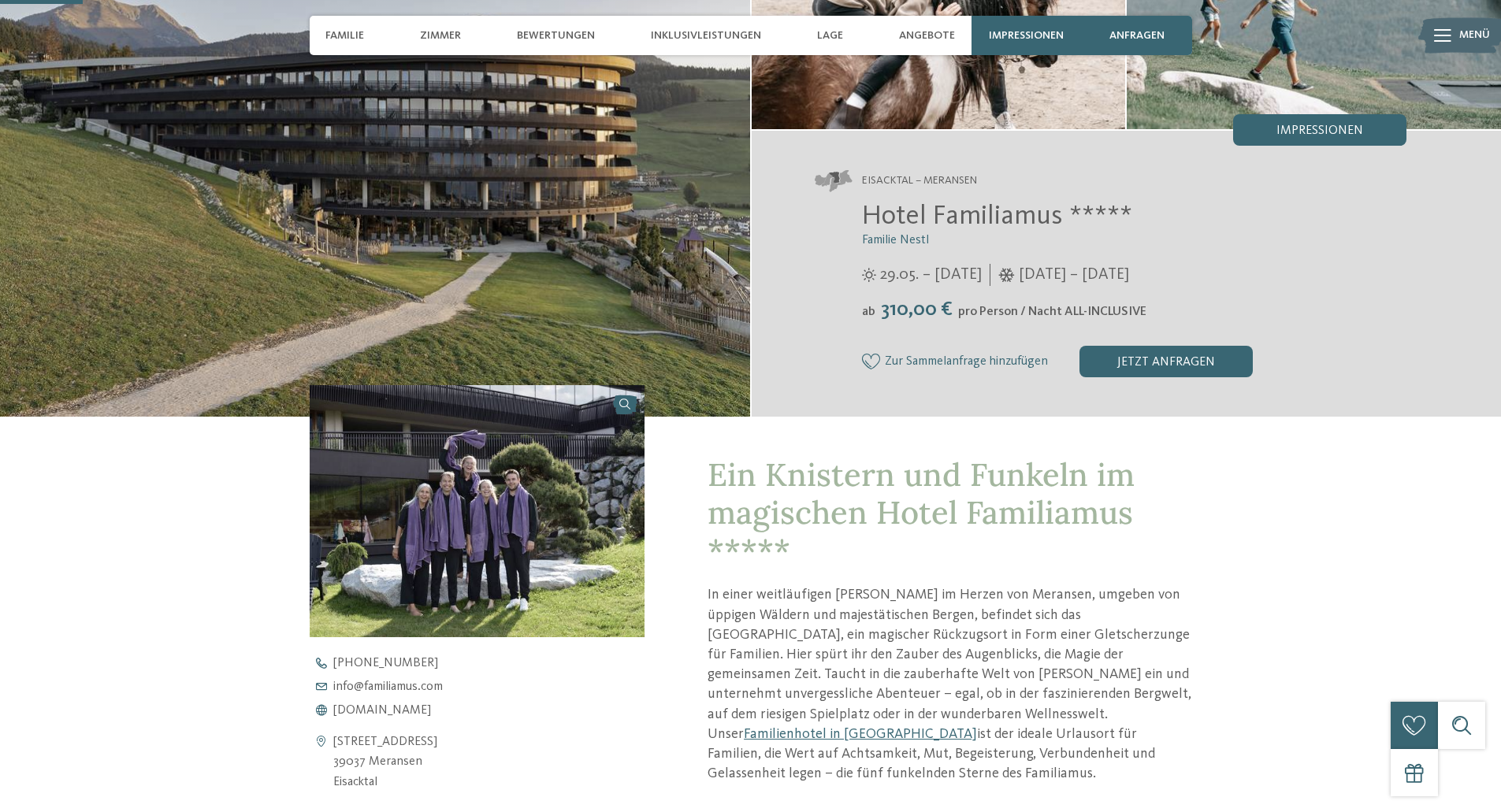
scroll to position [315, 0]
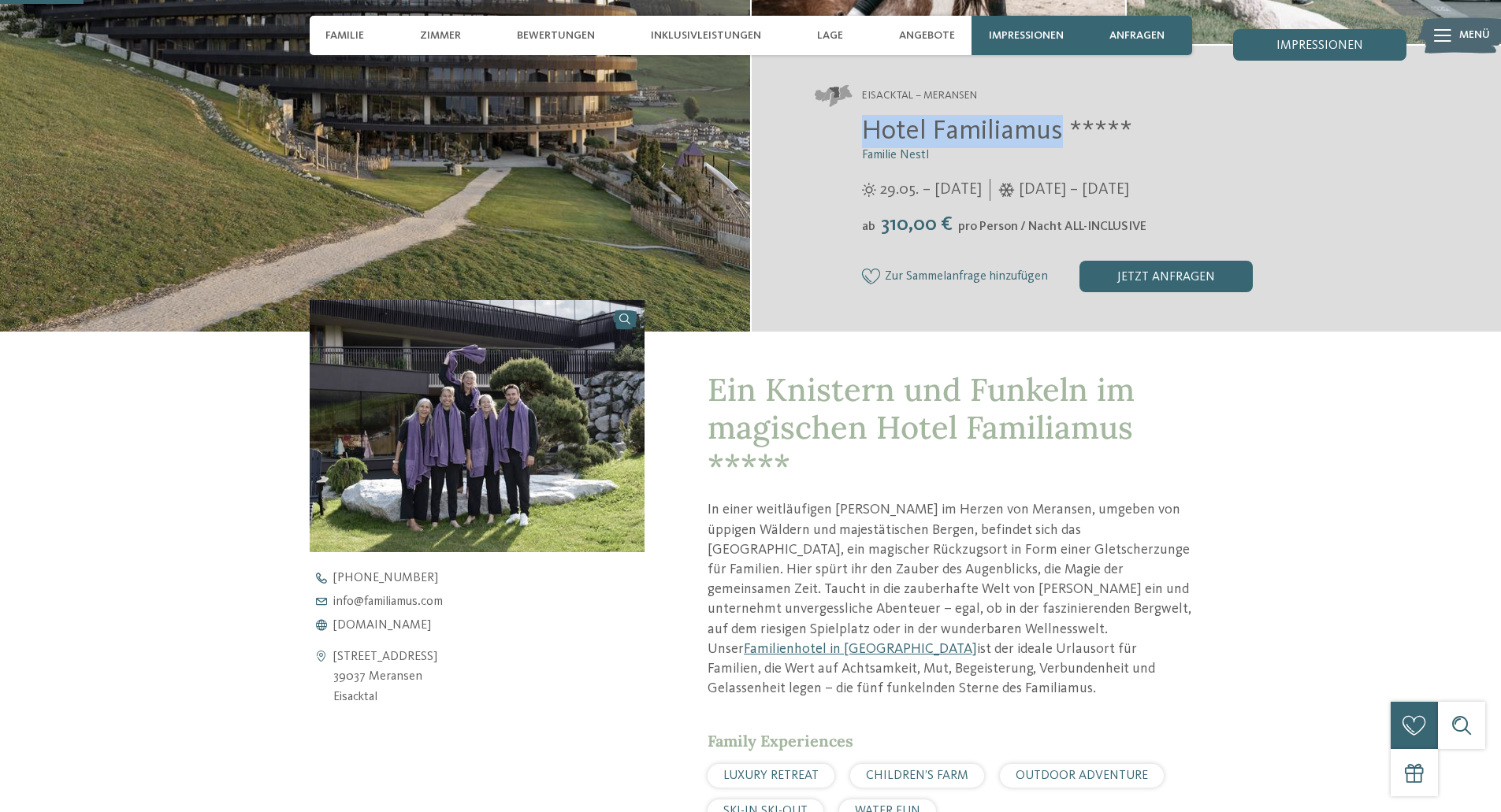
drag, startPoint x: 836, startPoint y: 130, endPoint x: 1058, endPoint y: 130, distance: 222.0
click at [1058, 130] on div "Hotel Familiamus ***** Familie Nestl 29.05. – 09.11.2025 05.12.2025 – 19.04.202…" at bounding box center [1110, 204] width 592 height 177
copy span "Hotel Familiamus"
